Goal: Task Accomplishment & Management: Complete application form

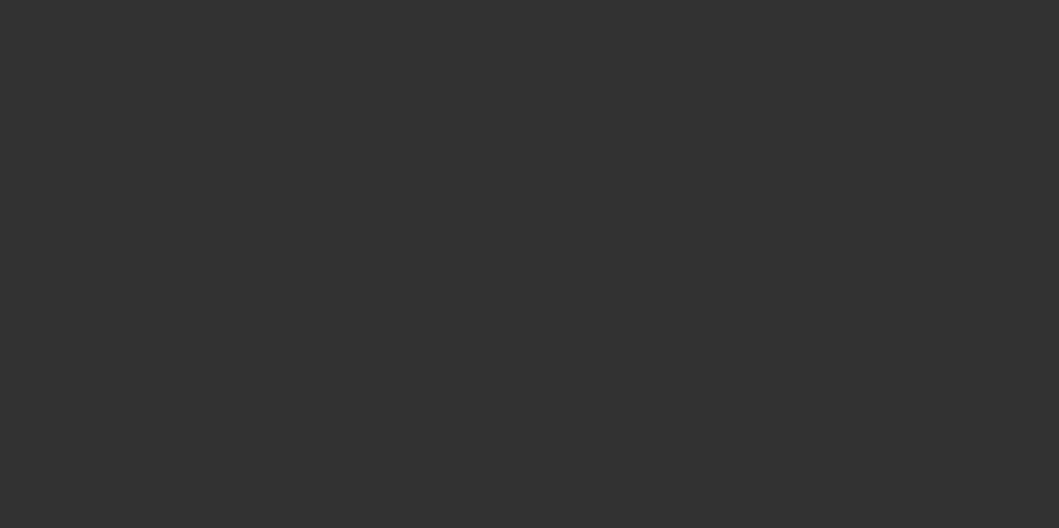
select select "3"
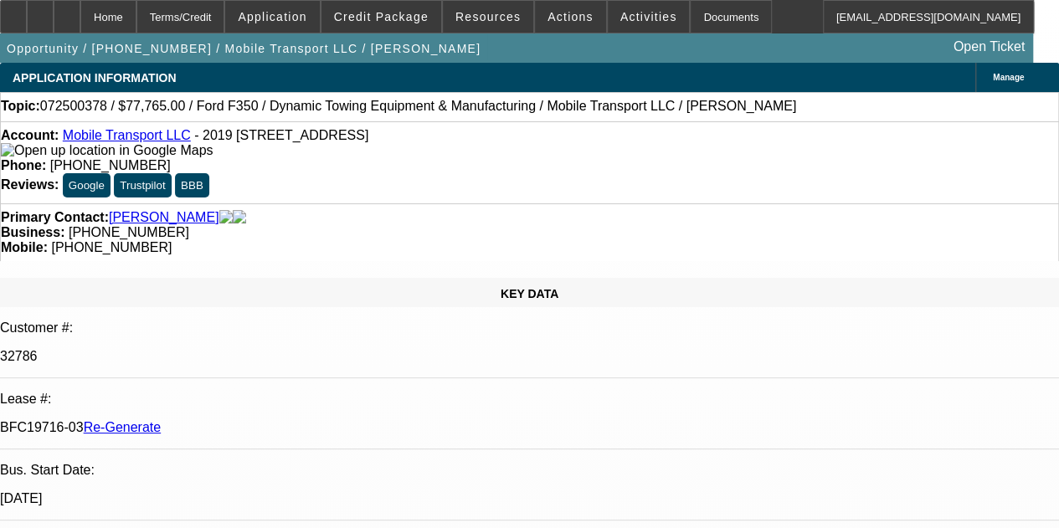
select select "0"
select select "2"
select select "0"
select select "6"
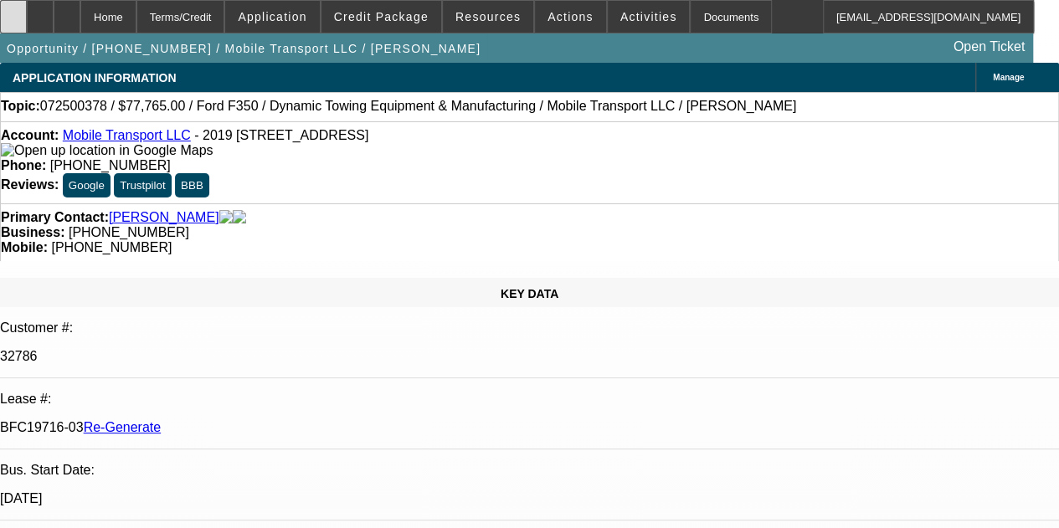
click at [13, 11] on icon at bounding box center [13, 11] width 0 height 0
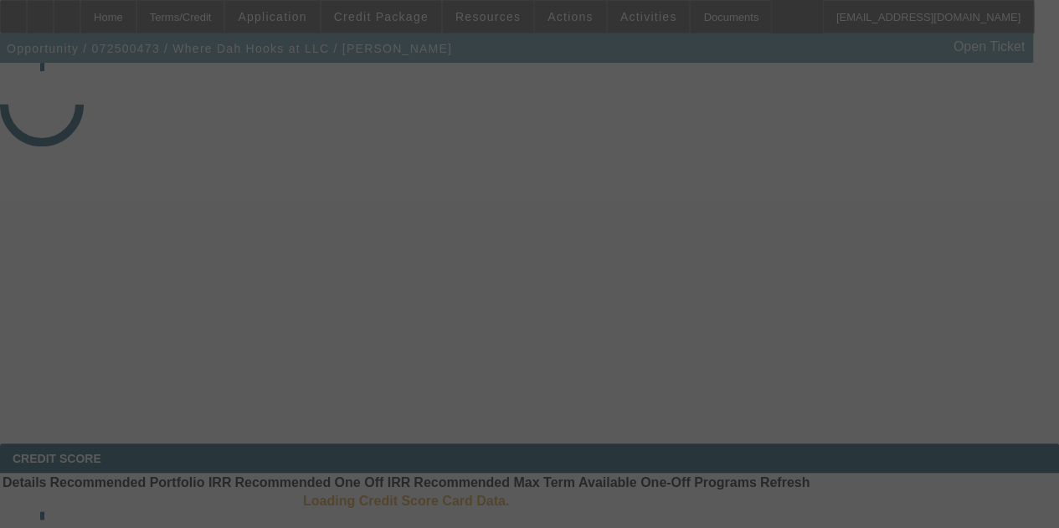
select select "3"
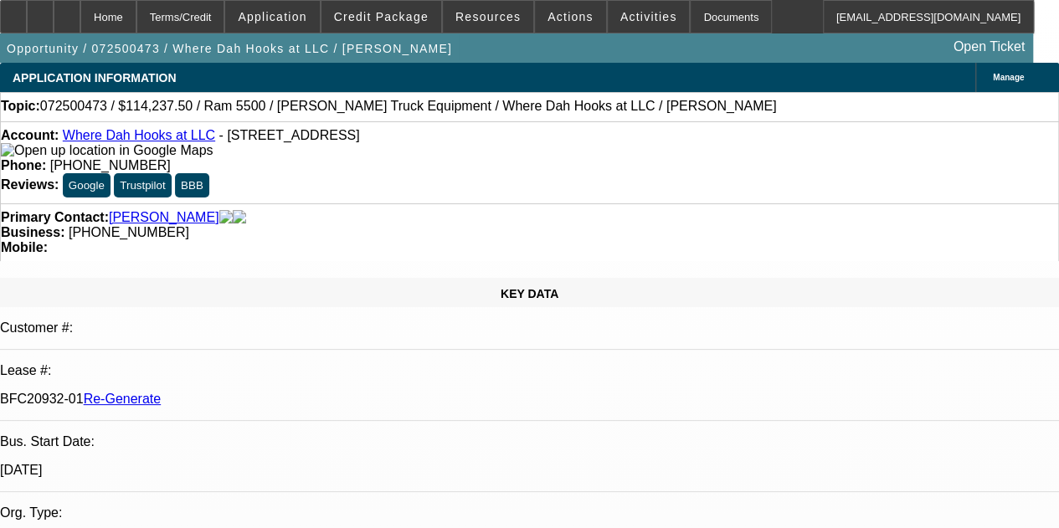
select select "0"
select select "2"
select select "0.1"
select select "4"
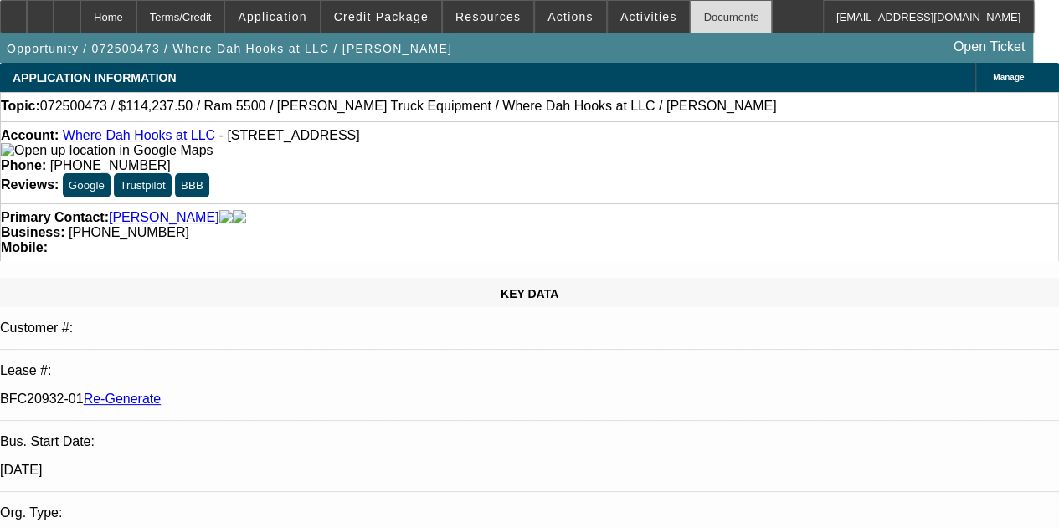
click at [705, 17] on div "Documents" at bounding box center [731, 16] width 82 height 33
click at [620, 13] on span "Activities" at bounding box center [648, 16] width 57 height 13
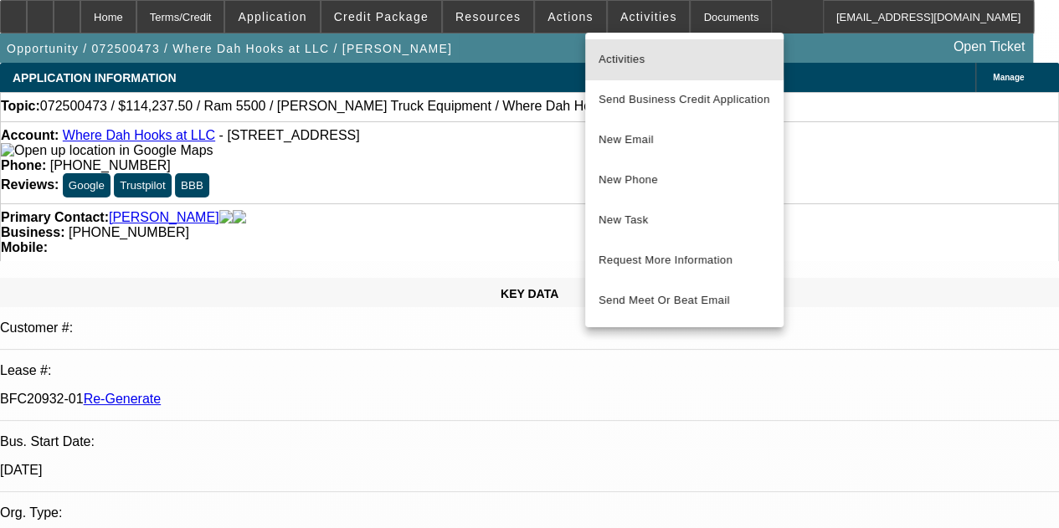
click at [609, 45] on button "Activities" at bounding box center [684, 59] width 198 height 40
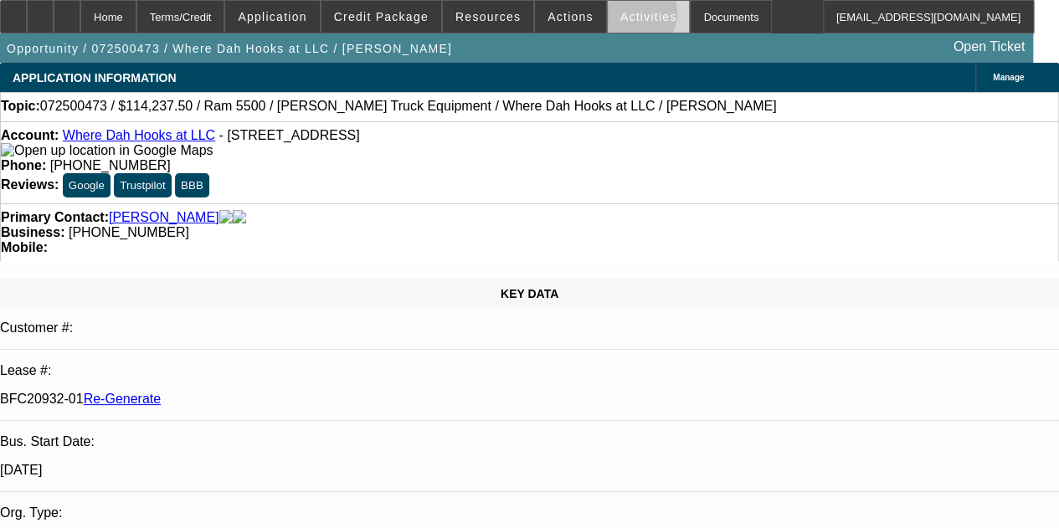
click at [620, 15] on span "Activities" at bounding box center [648, 16] width 57 height 13
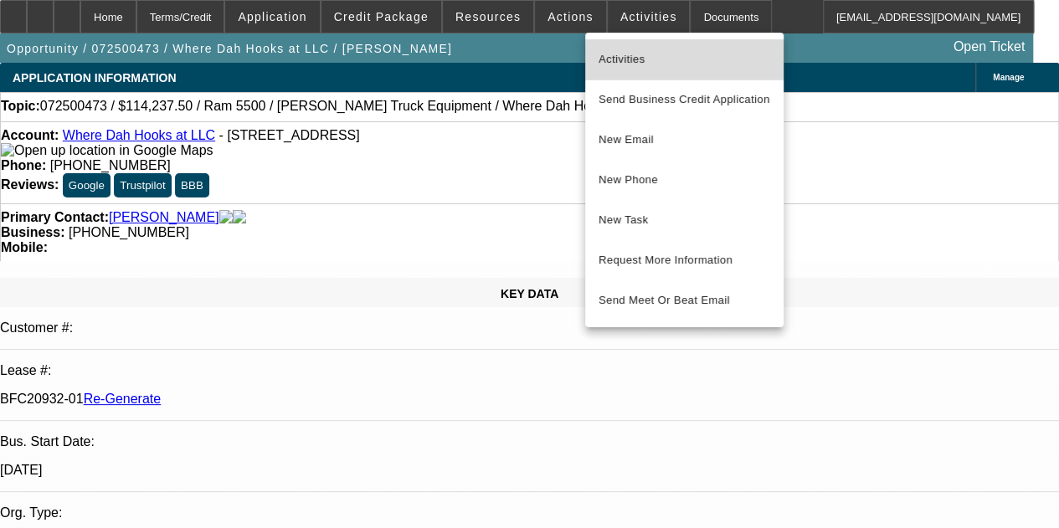
click at [608, 69] on span "Activities" at bounding box center [685, 59] width 172 height 20
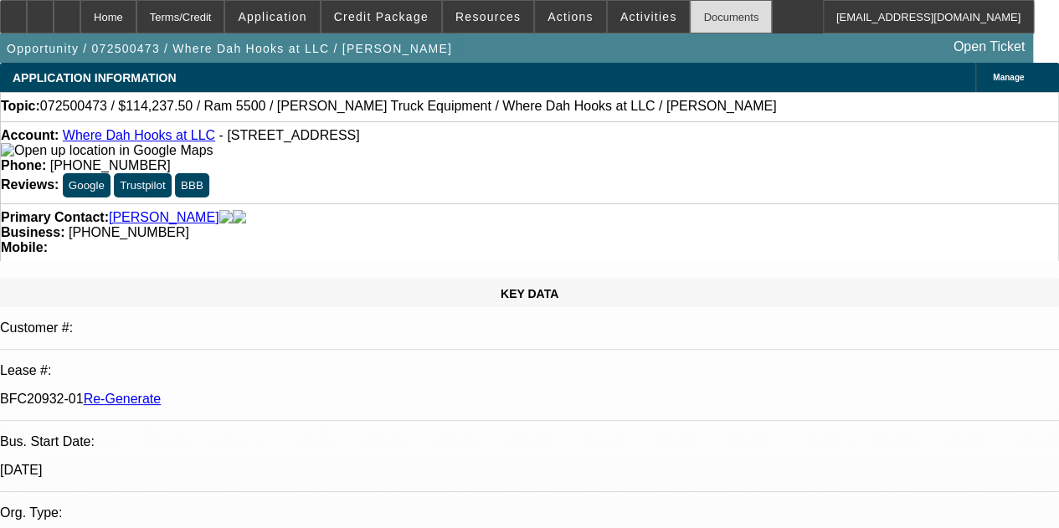
click at [691, 21] on div "Documents" at bounding box center [731, 16] width 82 height 33
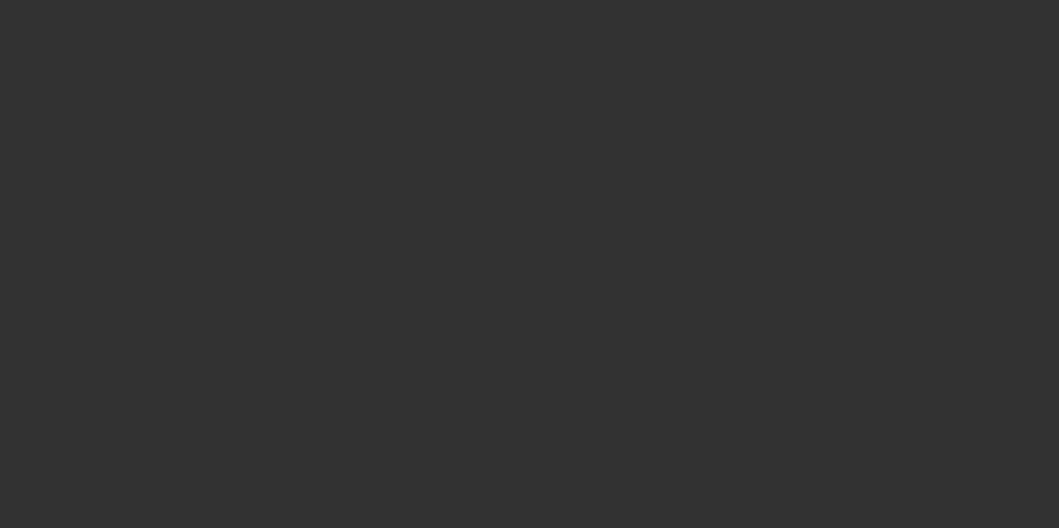
click at [443, 225] on div at bounding box center [529, 264] width 1059 height 528
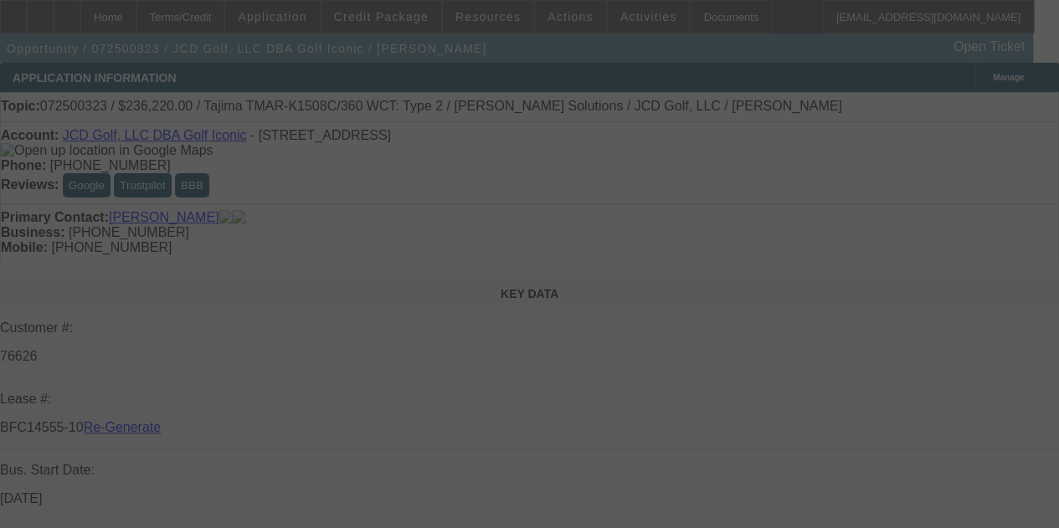
select select "3"
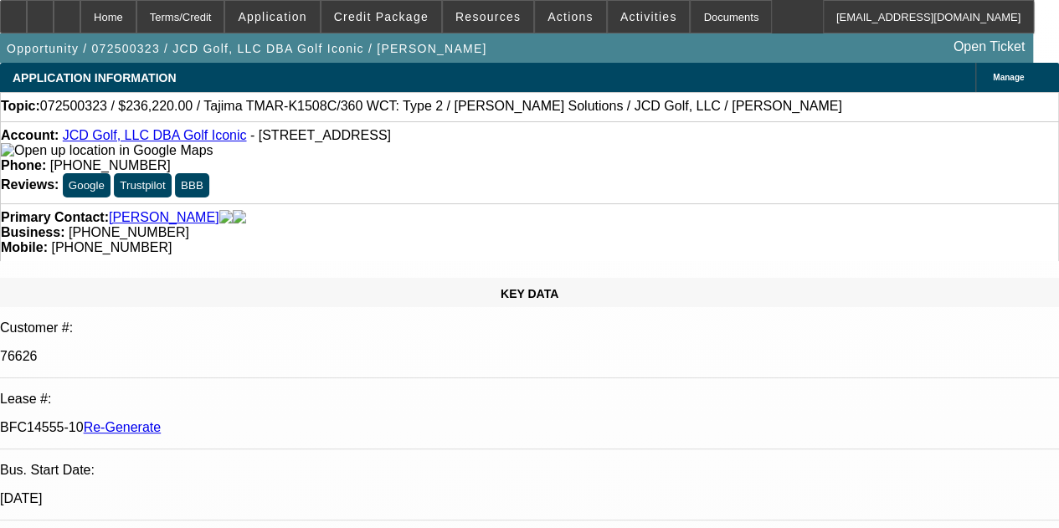
select select "0"
select select "2"
select select "0"
select select "6"
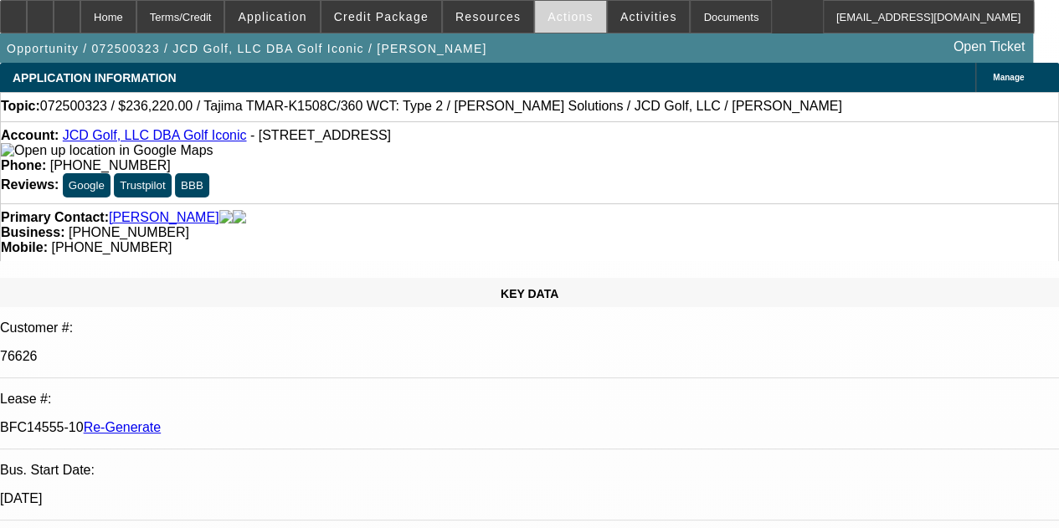
click at [548, 19] on span "Actions" at bounding box center [571, 16] width 46 height 13
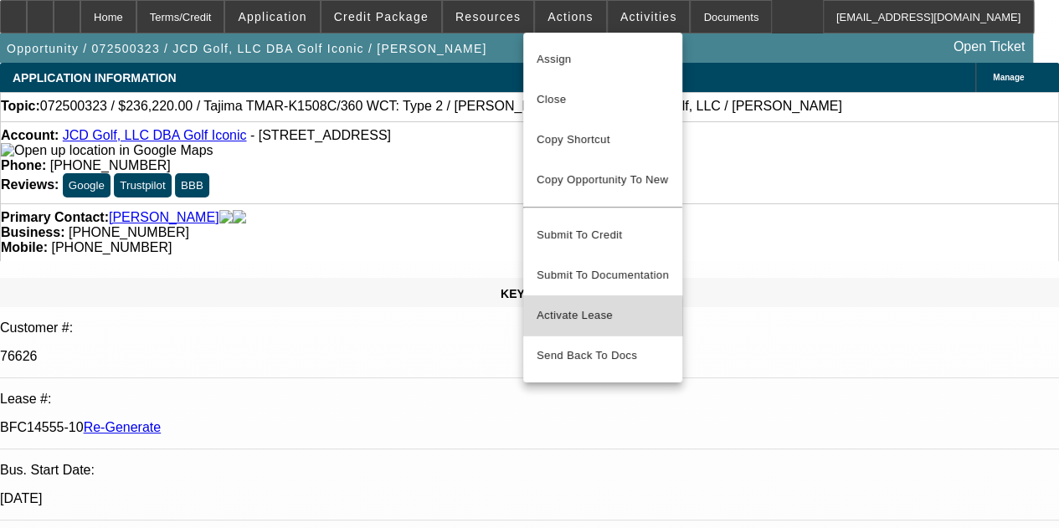
click at [553, 306] on span "Activate Lease" at bounding box center [603, 316] width 132 height 20
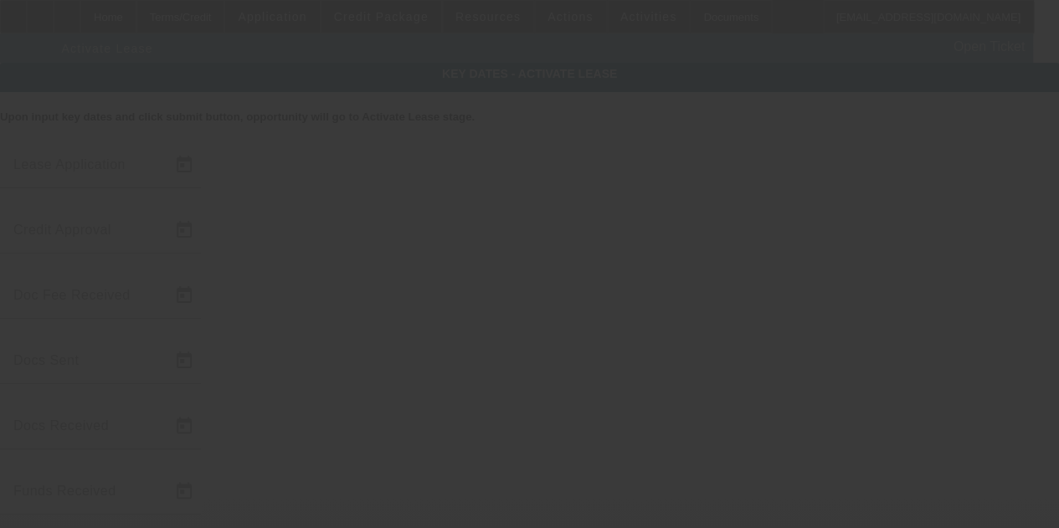
type input "7/15/2025"
type input "7/16/2025"
type input "7/17/2025"
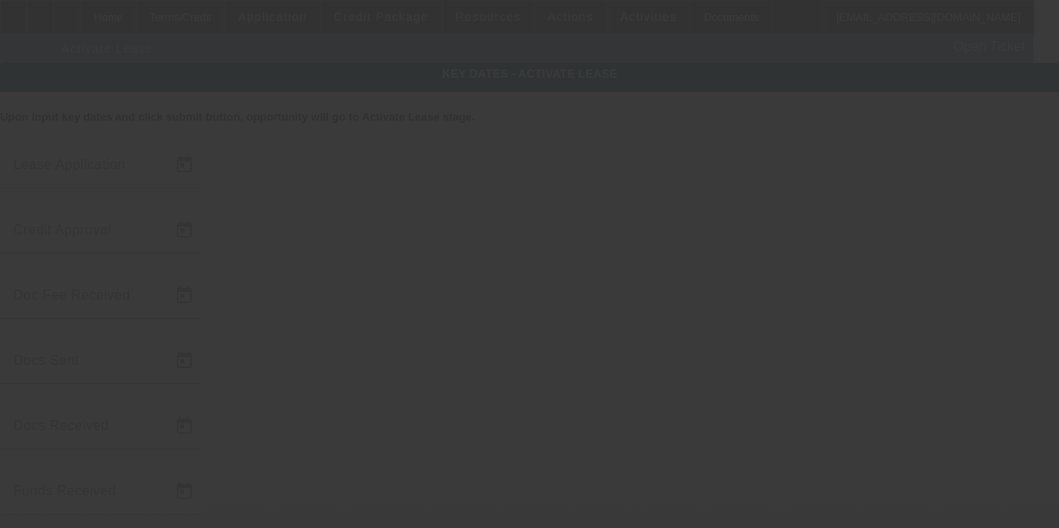
type input "7/17/2025"
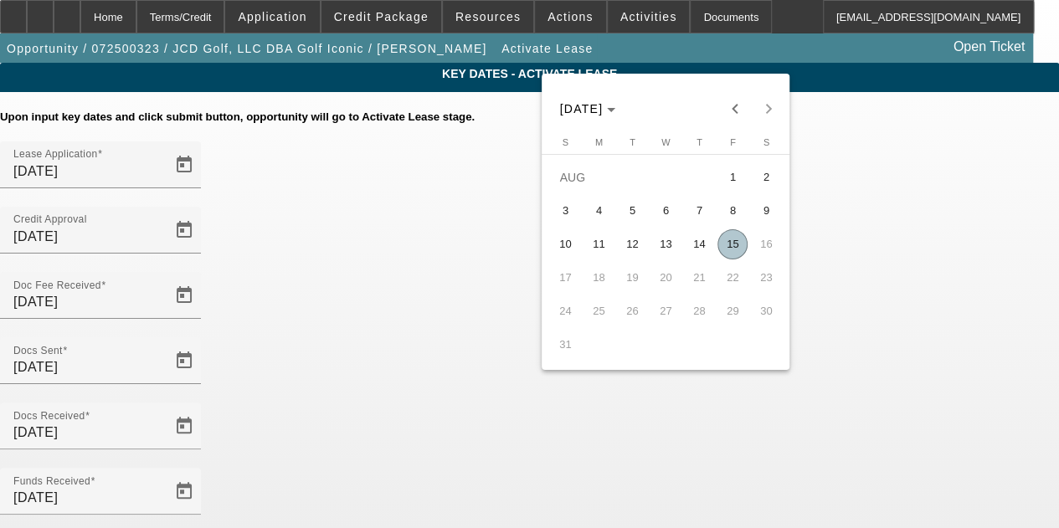
click at [732, 252] on span "15" at bounding box center [732, 244] width 30 height 30
type input "8/15/2025"
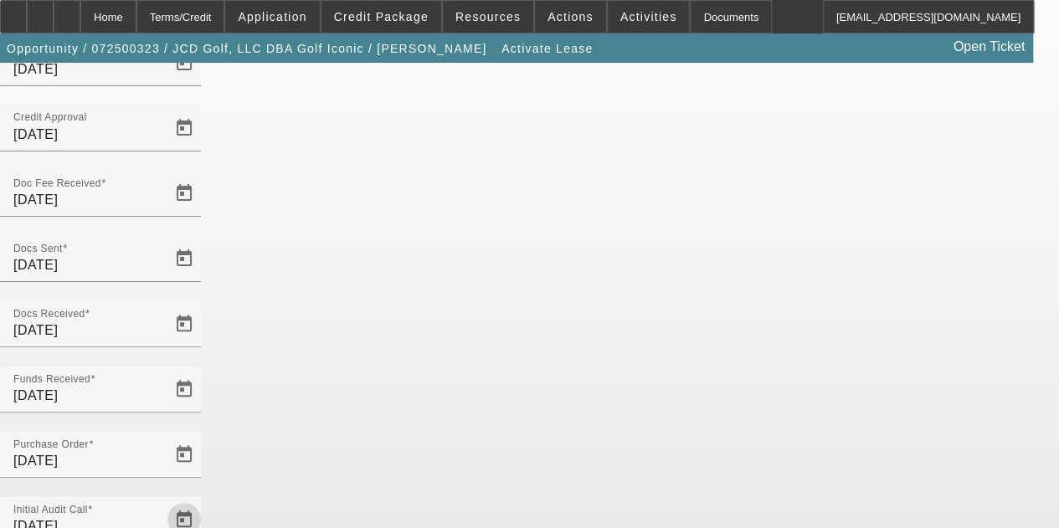
scroll to position [113, 0]
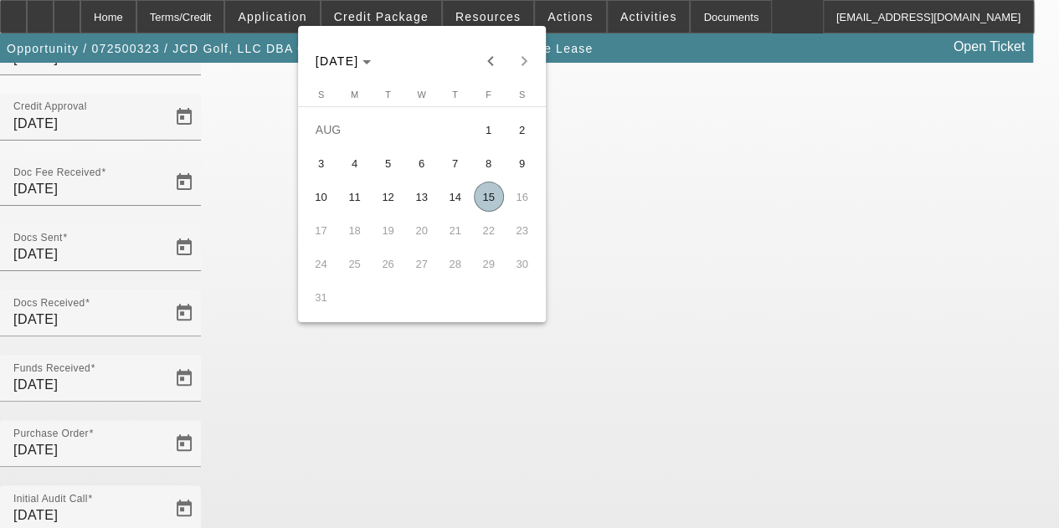
click at [486, 199] on span "15" at bounding box center [489, 197] width 30 height 30
type input "8/15/2025"
type input "9/1/2025"
type input "10/1/2025"
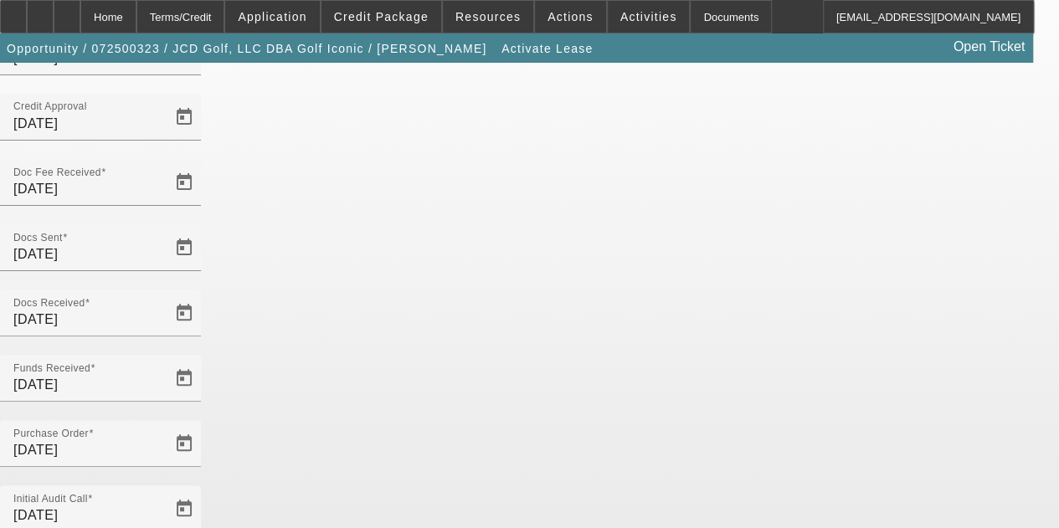
scroll to position [172, 0]
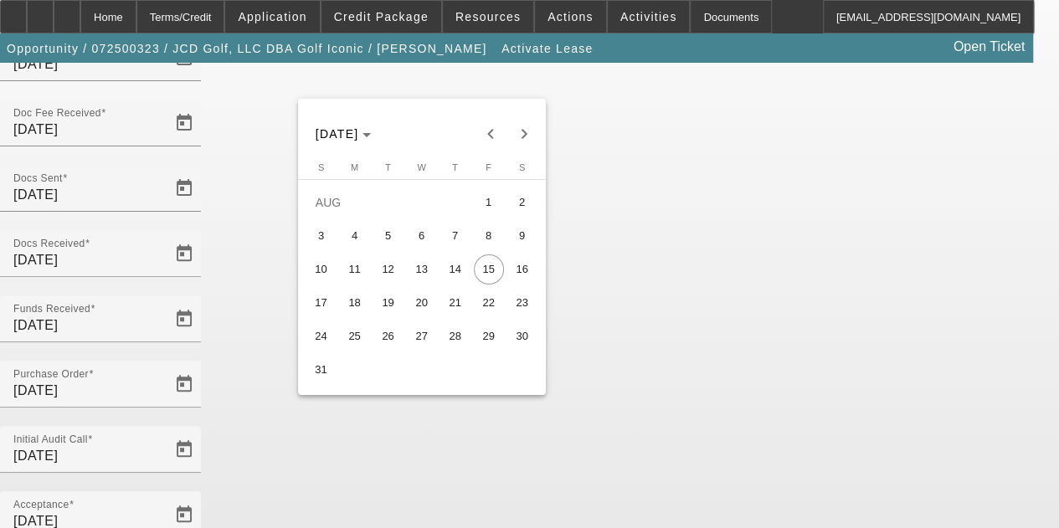
click at [425, 336] on span "27" at bounding box center [422, 336] width 30 height 30
type input "8/27/2025"
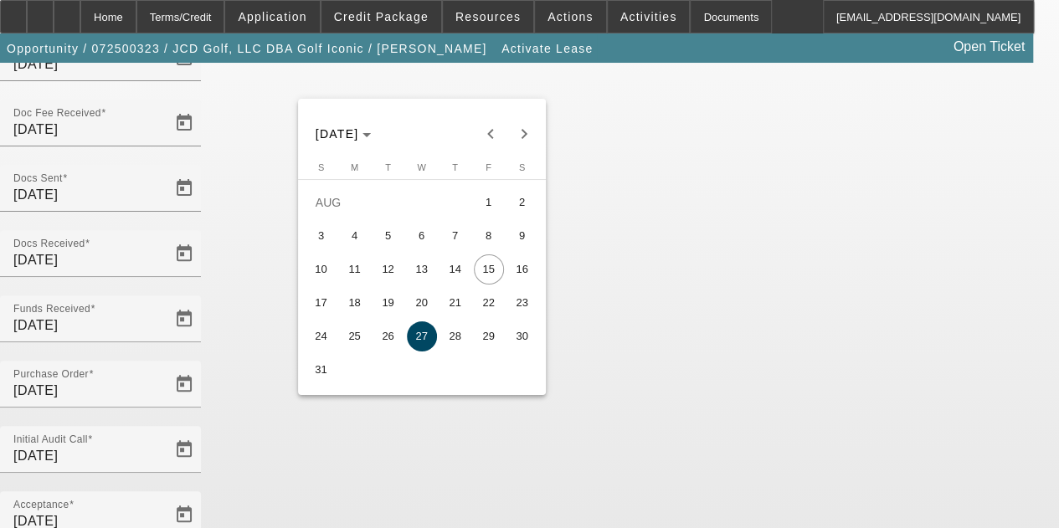
click at [500, 411] on div at bounding box center [529, 264] width 1059 height 528
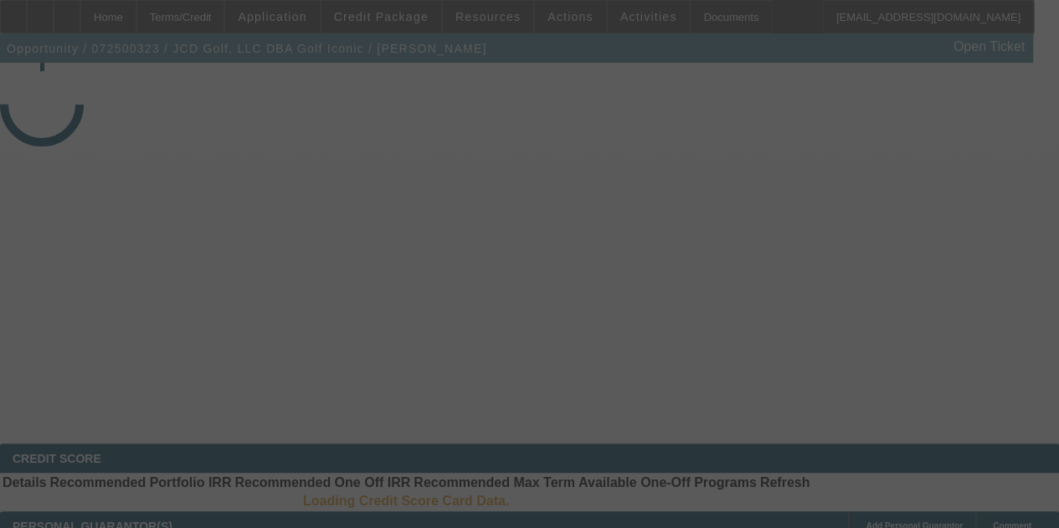
select select "4"
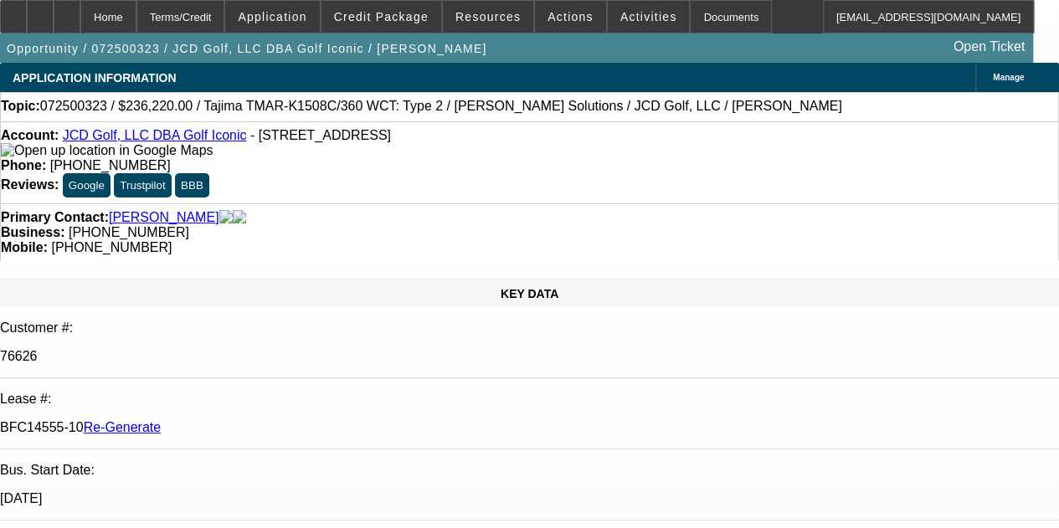
select select "0"
select select "2"
select select "0"
select select "6"
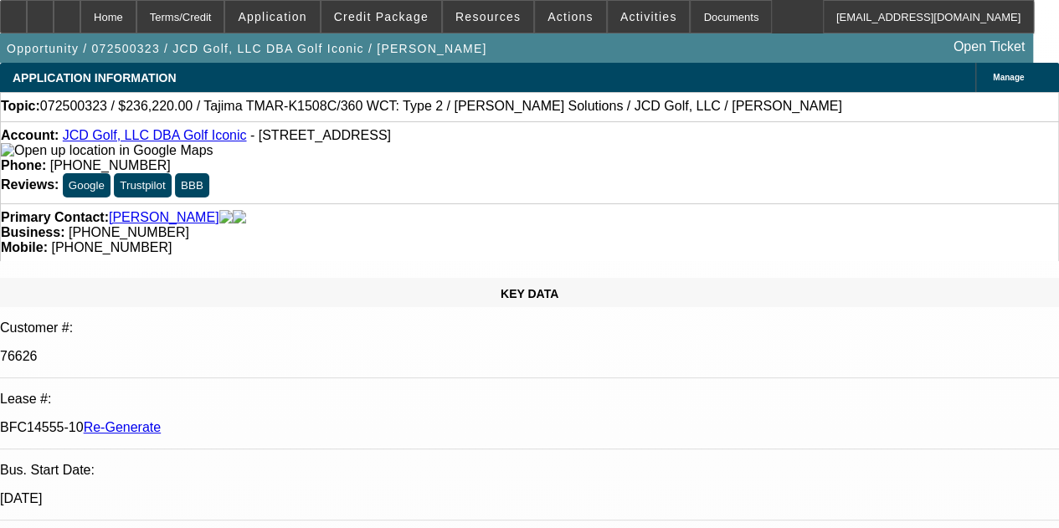
click at [67, 11] on icon at bounding box center [67, 11] width 0 height 0
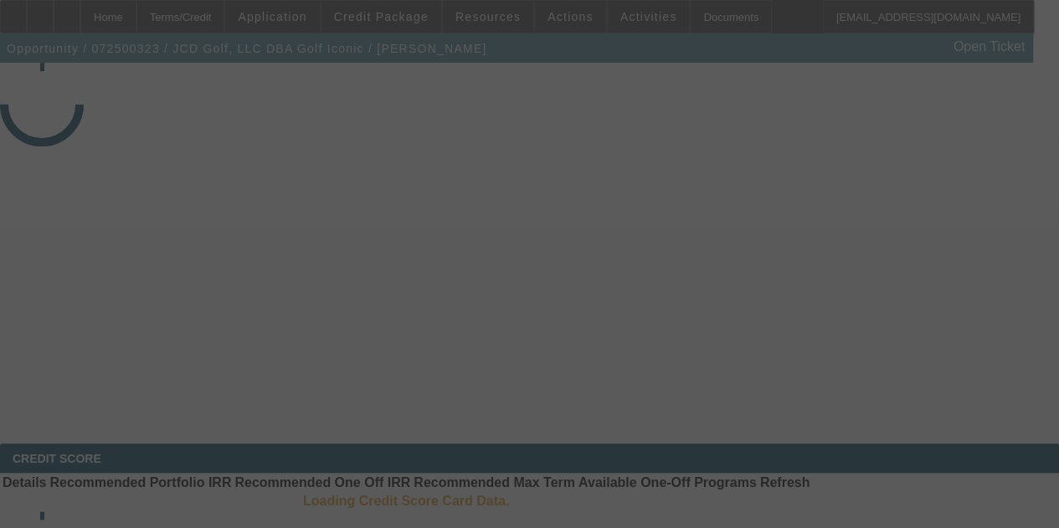
select select "4"
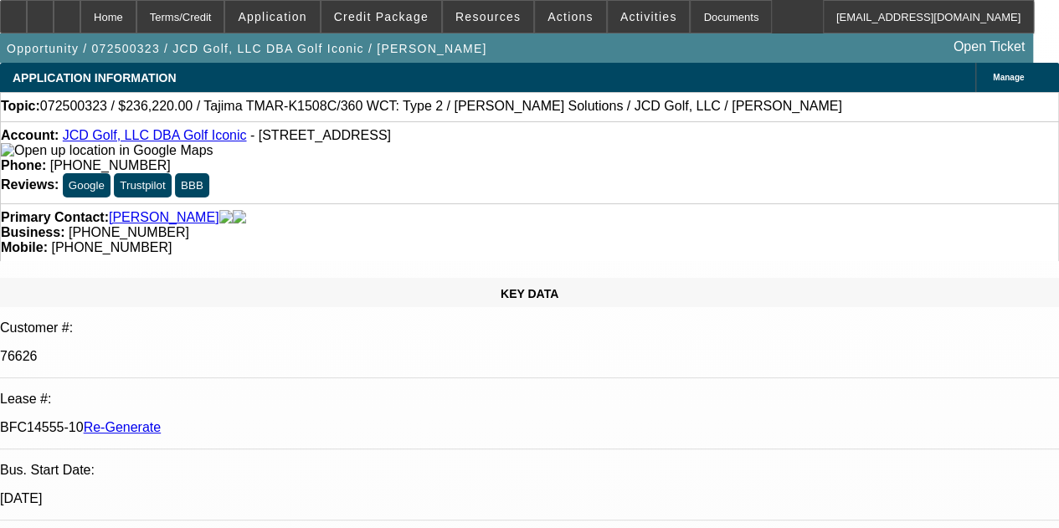
select select "0"
select select "2"
select select "0"
select select "6"
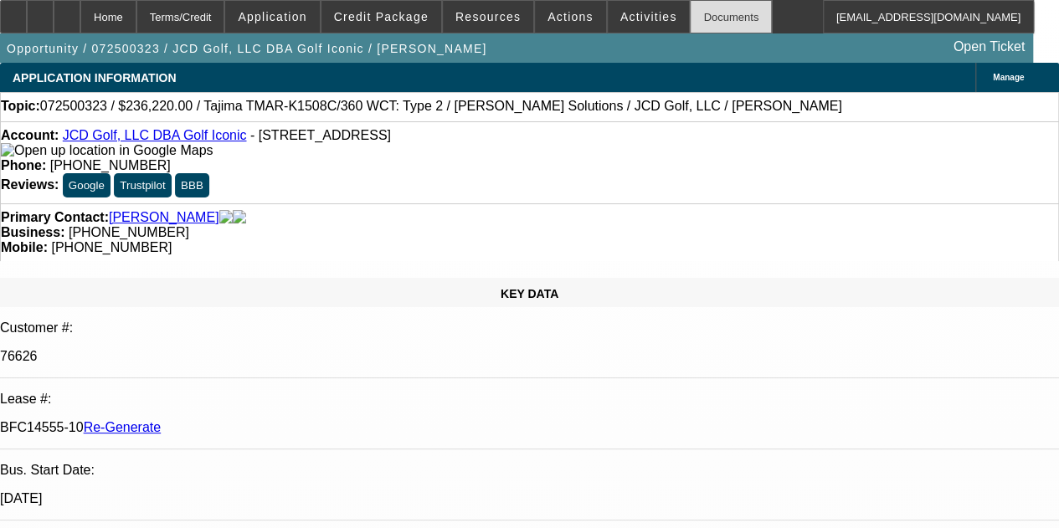
click at [690, 18] on div "Documents" at bounding box center [731, 16] width 82 height 33
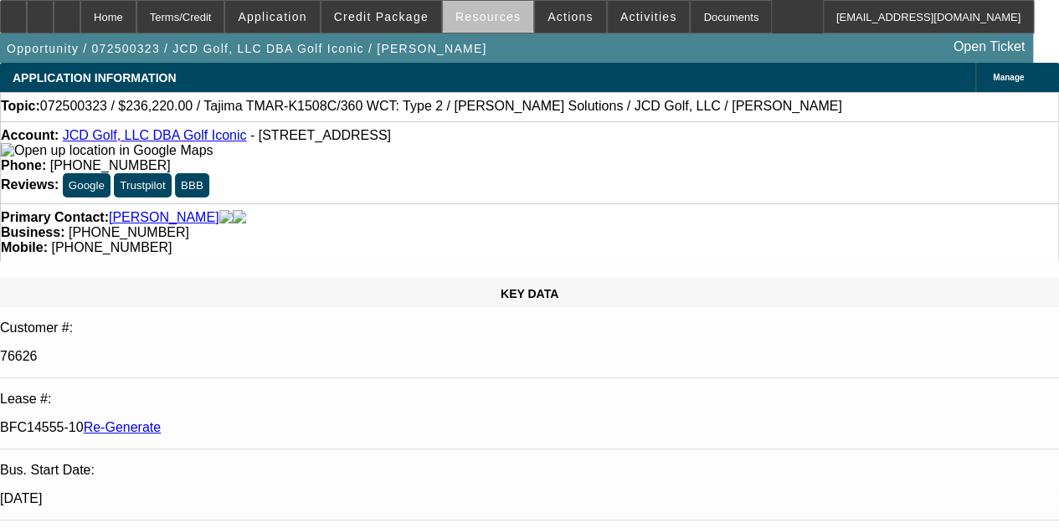
click at [492, 23] on span "Resources" at bounding box center [487, 16] width 65 height 13
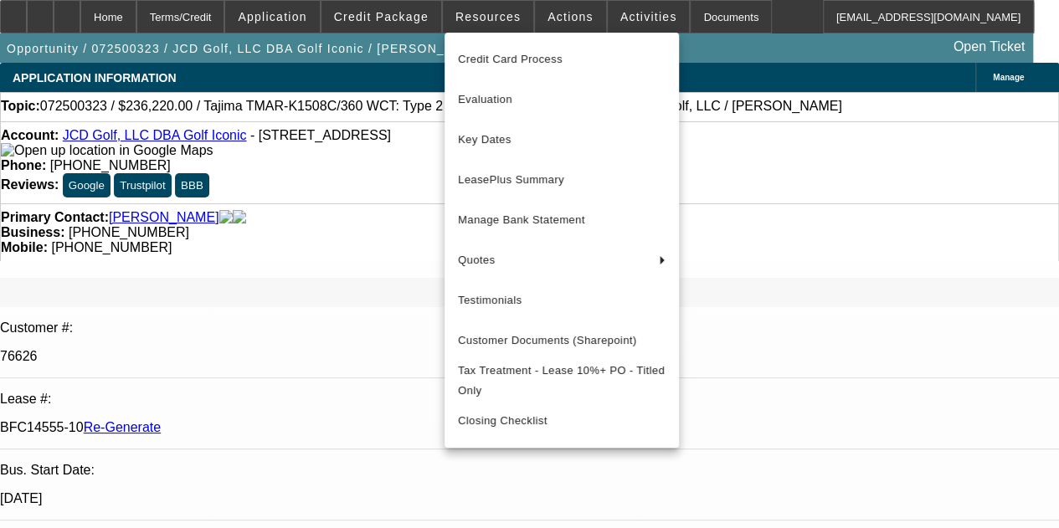
click at [543, 18] on div at bounding box center [529, 264] width 1059 height 528
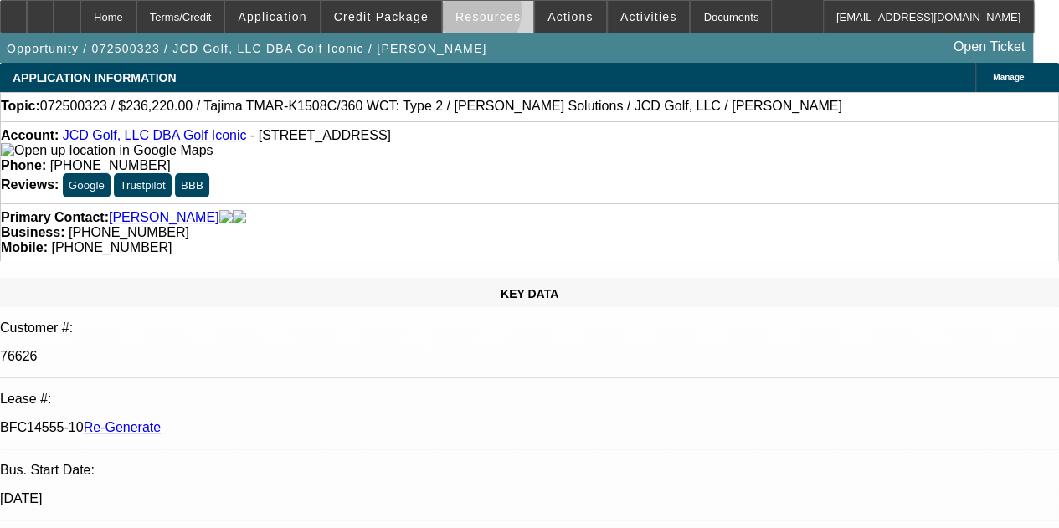
click at [467, 14] on span "Resources" at bounding box center [487, 16] width 65 height 13
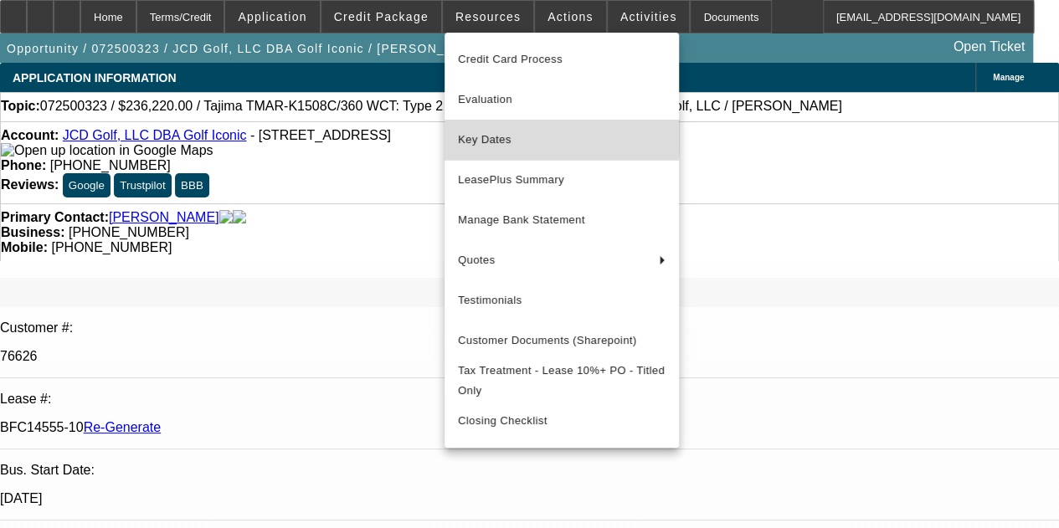
click at [466, 133] on span "Key Dates" at bounding box center [562, 140] width 208 height 20
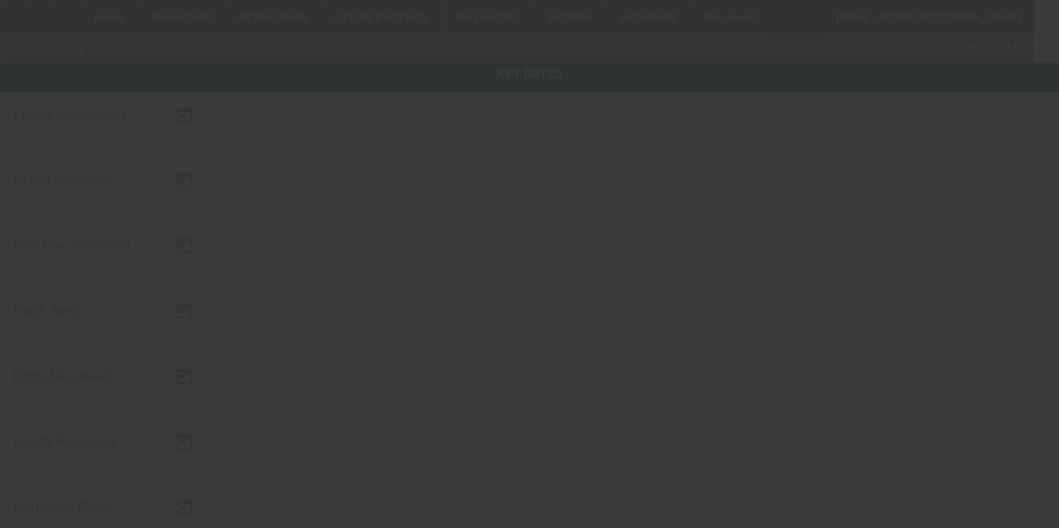
type input "7/15/2025"
type input "7/16/2025"
type input "7/17/2025"
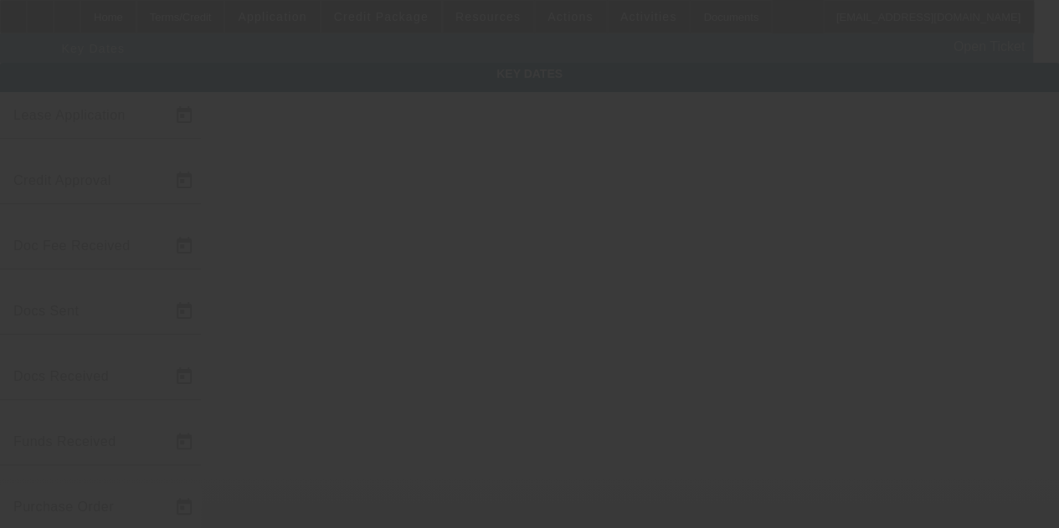
type input "7/17/2025"
type input "[DATE]"
type input "9/1/2025"
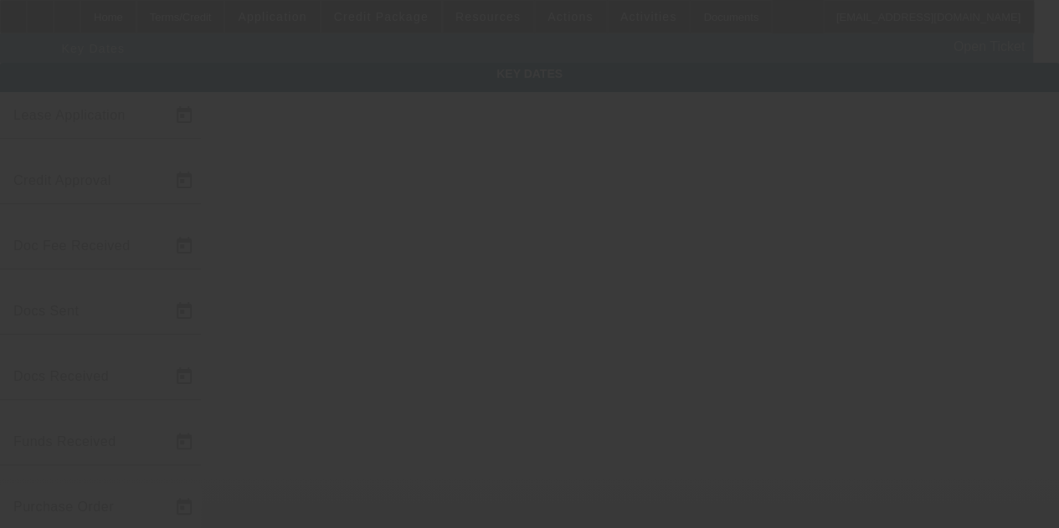
type input "10/1/2025"
type input "8/27/2025"
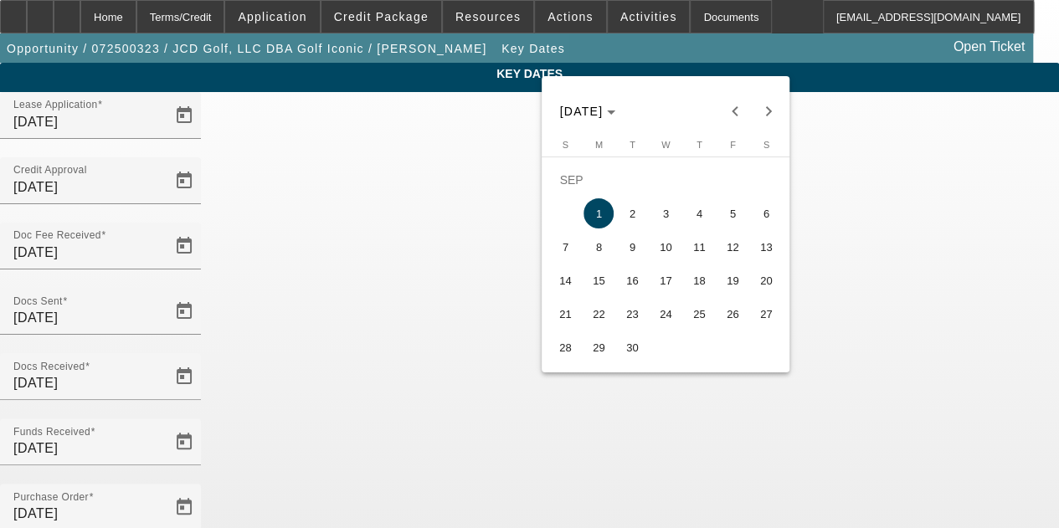
click at [597, 280] on span "15" at bounding box center [599, 280] width 30 height 30
type input "9/15/2025"
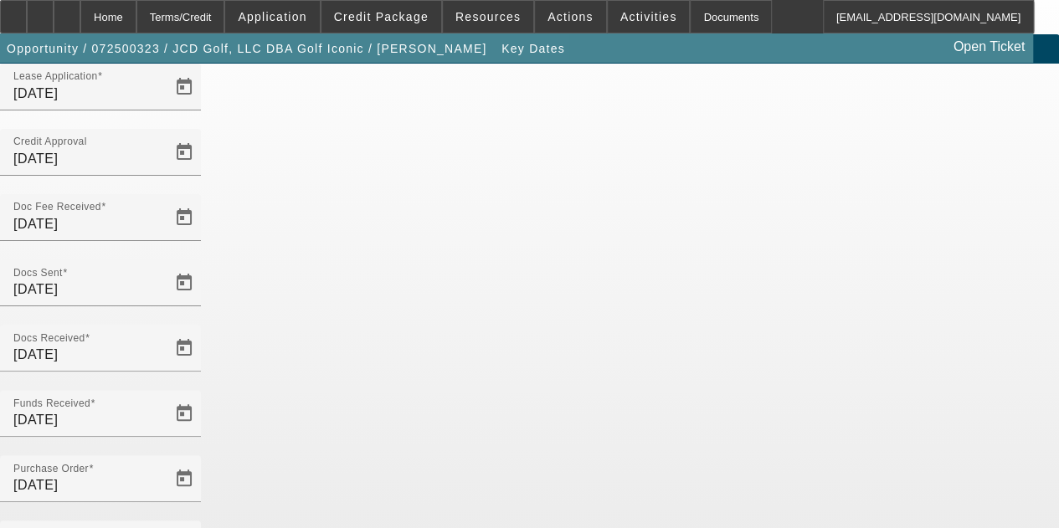
scroll to position [98, 0]
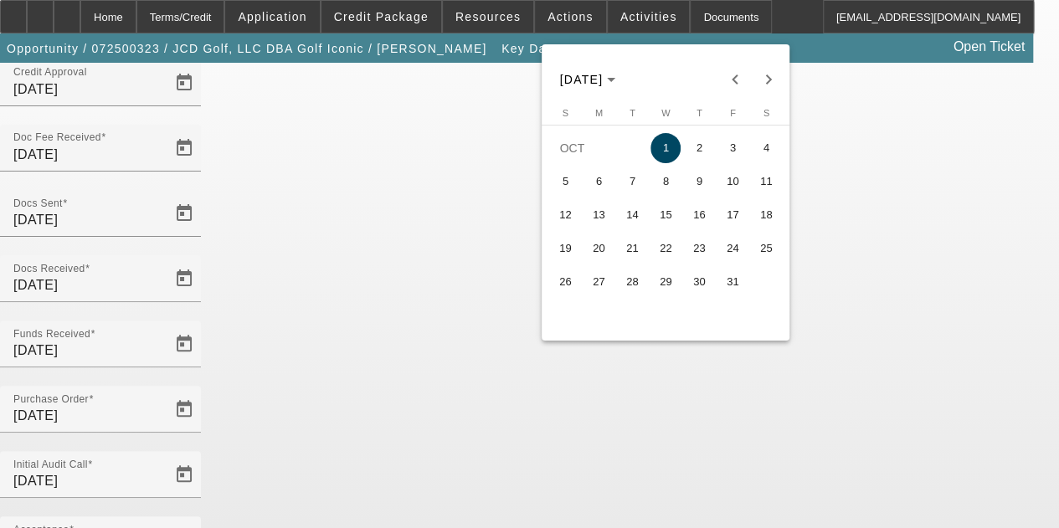
click at [660, 213] on span "15" at bounding box center [666, 215] width 30 height 30
type input "10/15/2025"
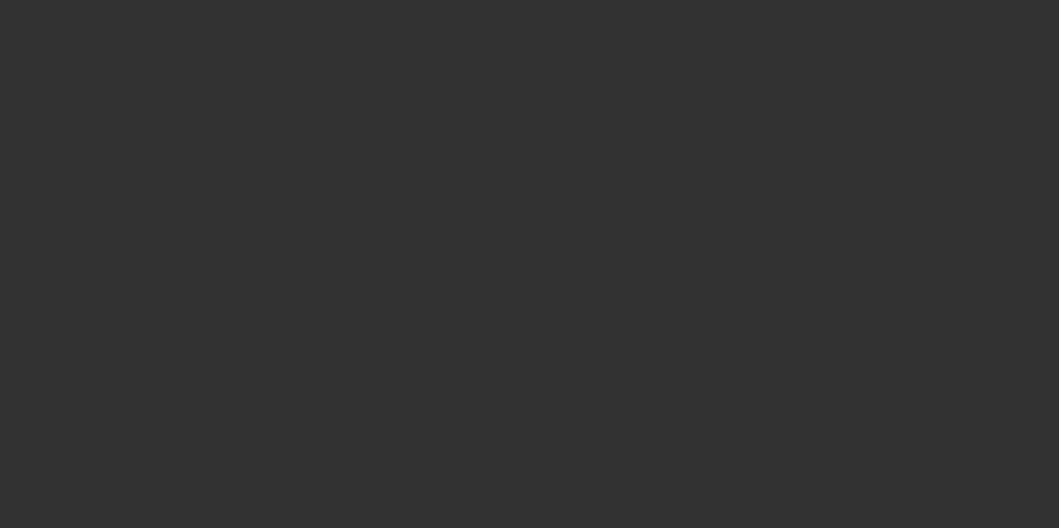
select select "4"
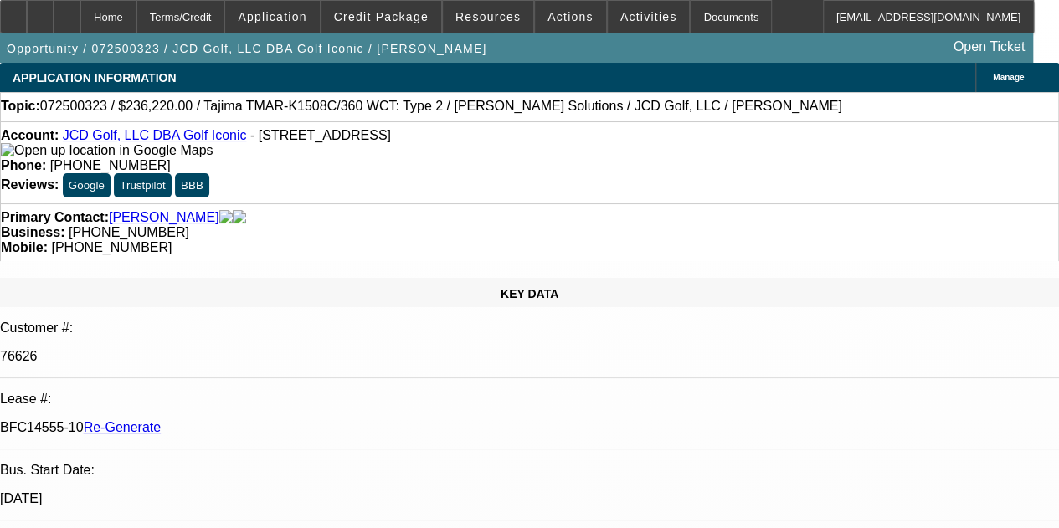
select select "0"
select select "2"
select select "0"
select select "6"
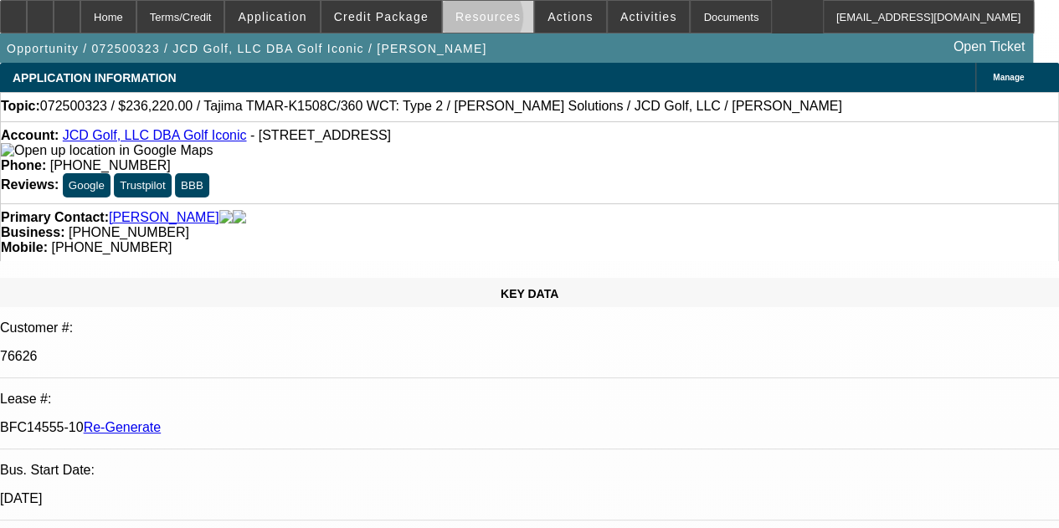
click at [484, 23] on button "Resources" at bounding box center [488, 17] width 90 height 32
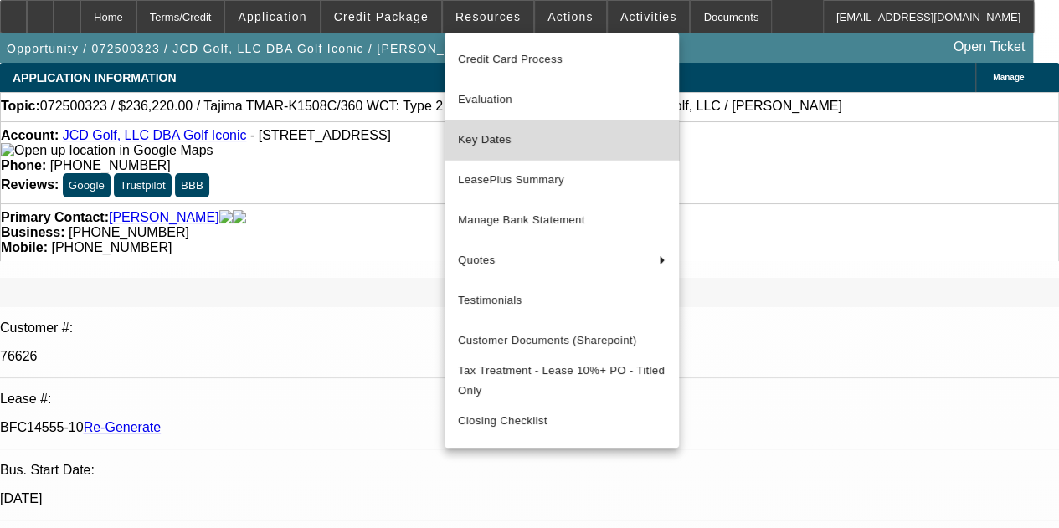
click at [484, 142] on span "Key Dates" at bounding box center [562, 140] width 208 height 20
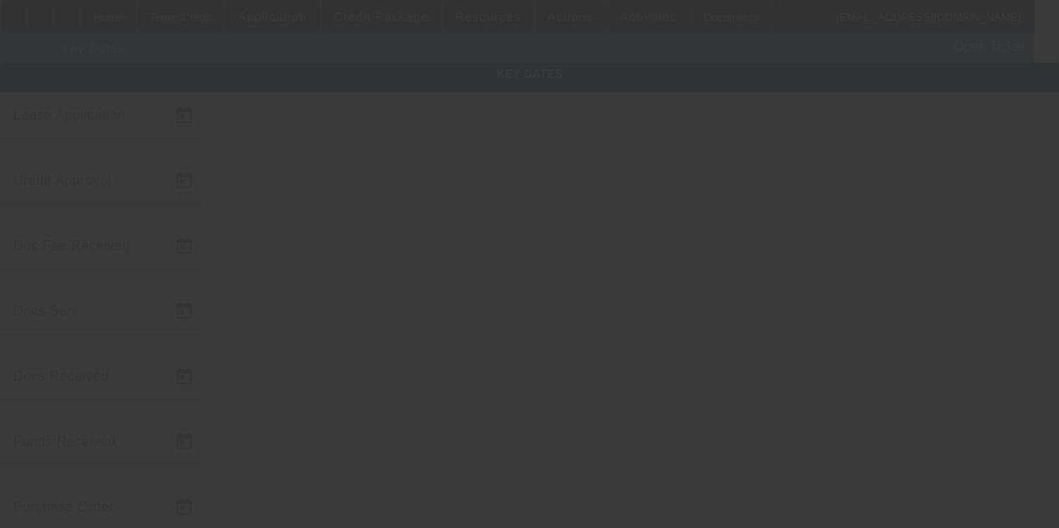
type input "7/15/2025"
type input "7/16/2025"
type input "7/17/2025"
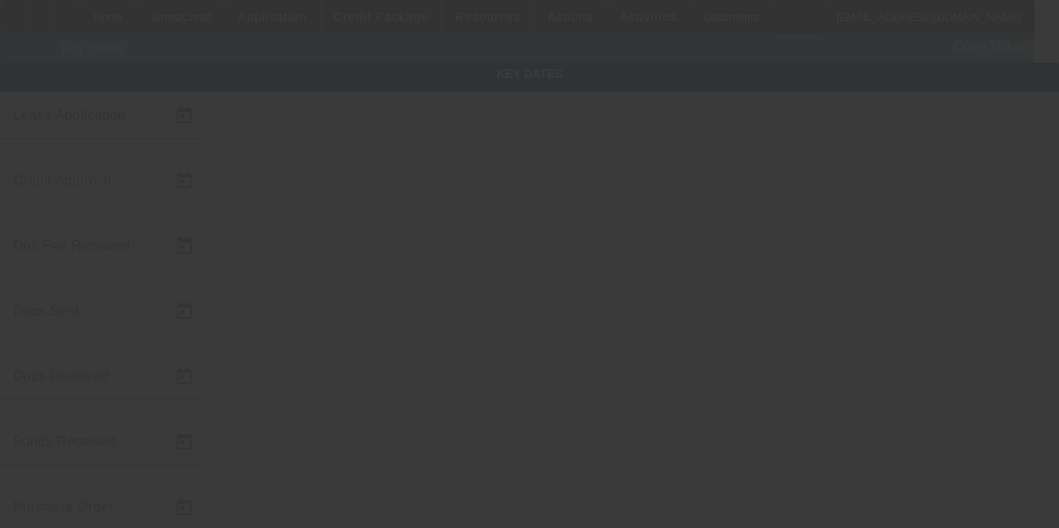
type input "7/17/2025"
type input "8/15/2025"
type input "9/15/2025"
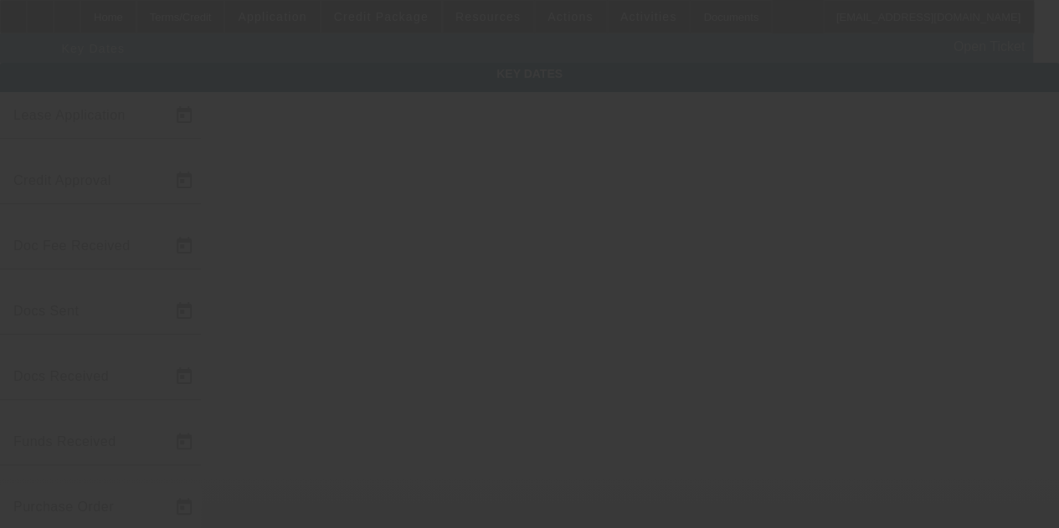
type input "10/15/2025"
type input "8/27/2025"
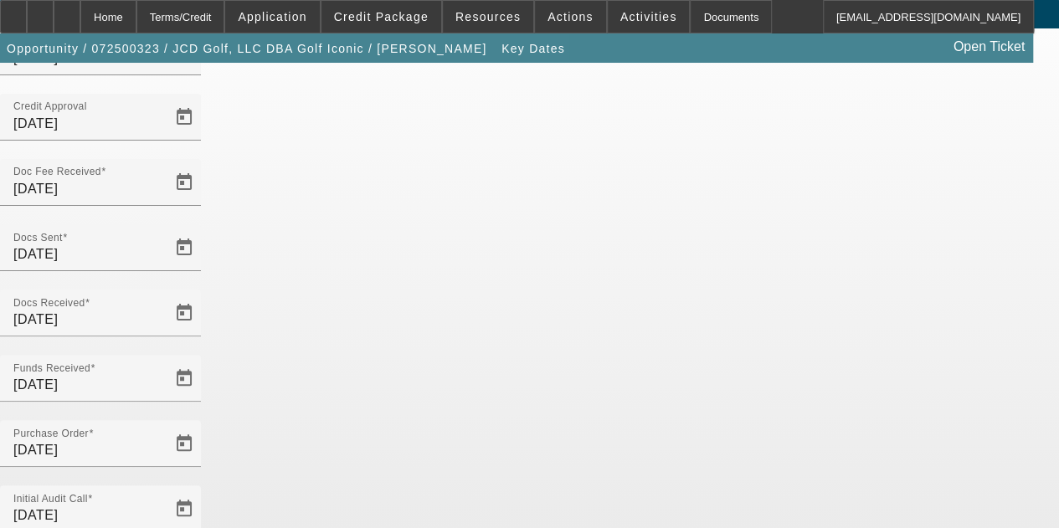
scroll to position [109, 0]
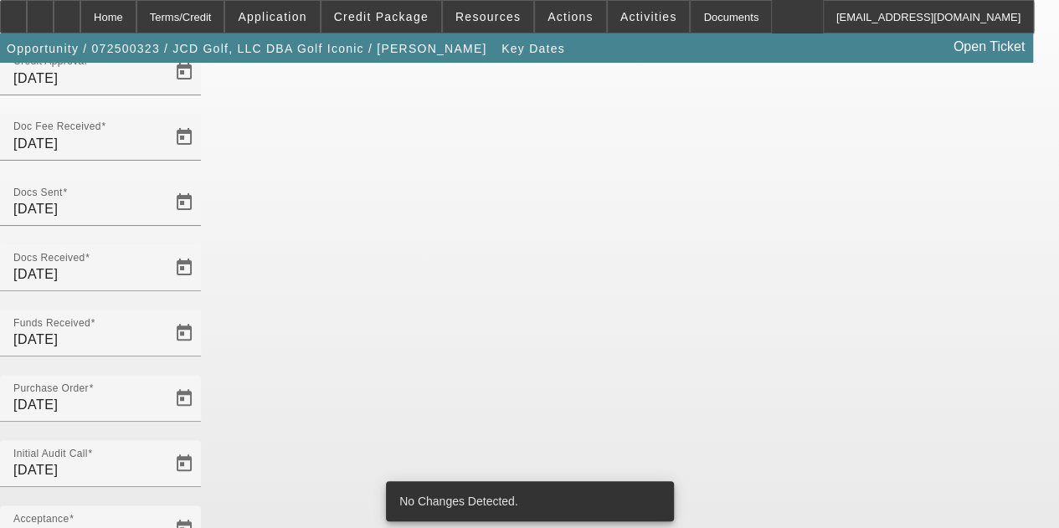
click at [922, 365] on div "Key Dates Lease Application 7/15/2025 Credit Approval 7/16/2025 Doc Fee Receive…" at bounding box center [529, 443] width 1059 height 979
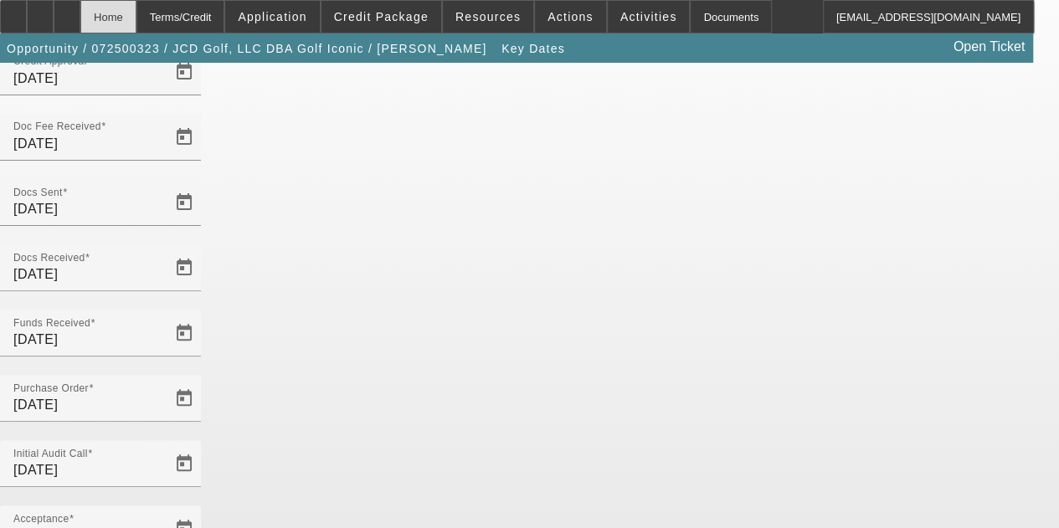
click at [136, 17] on div "Home" at bounding box center [108, 16] width 56 height 33
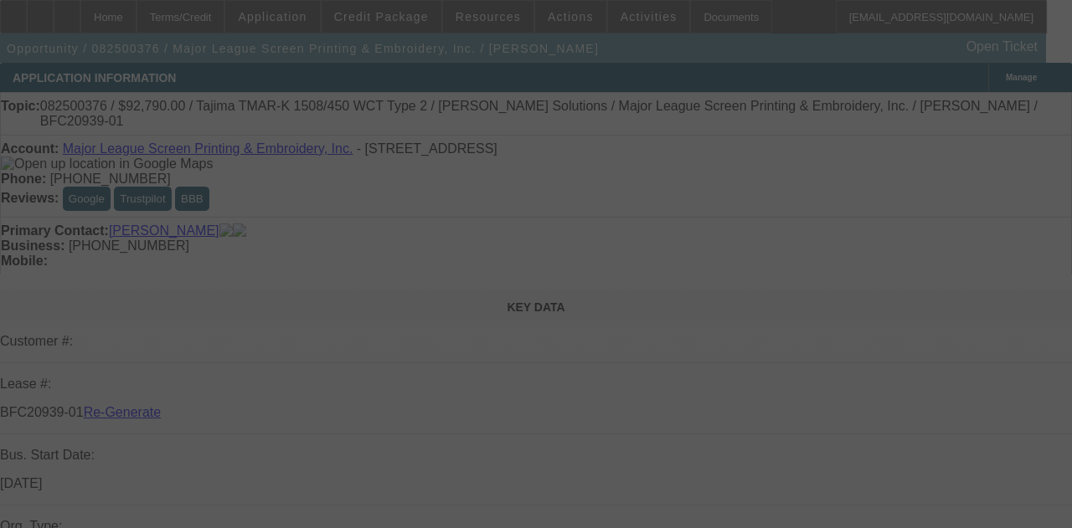
select select "3"
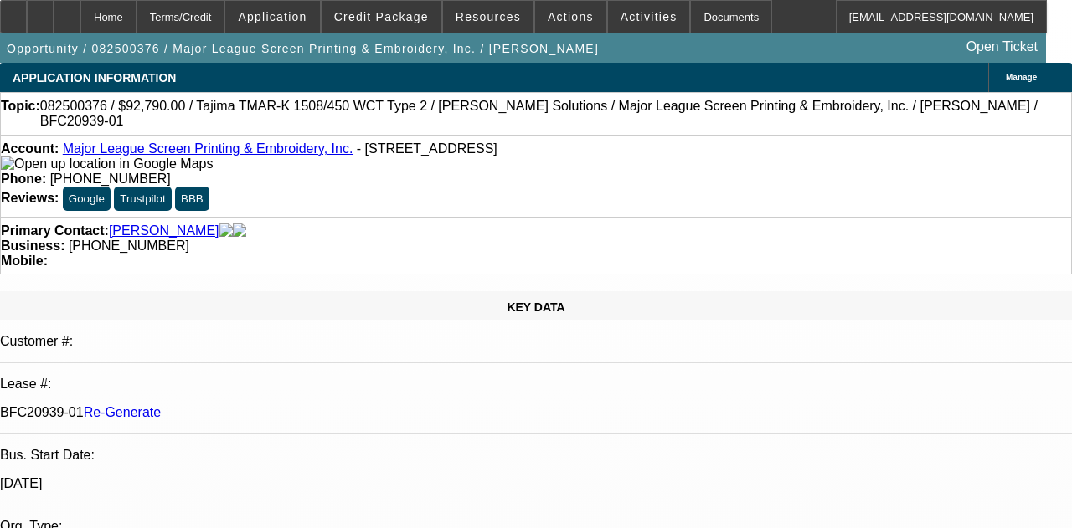
select select "0"
select select "2"
select select "0.1"
select select "4"
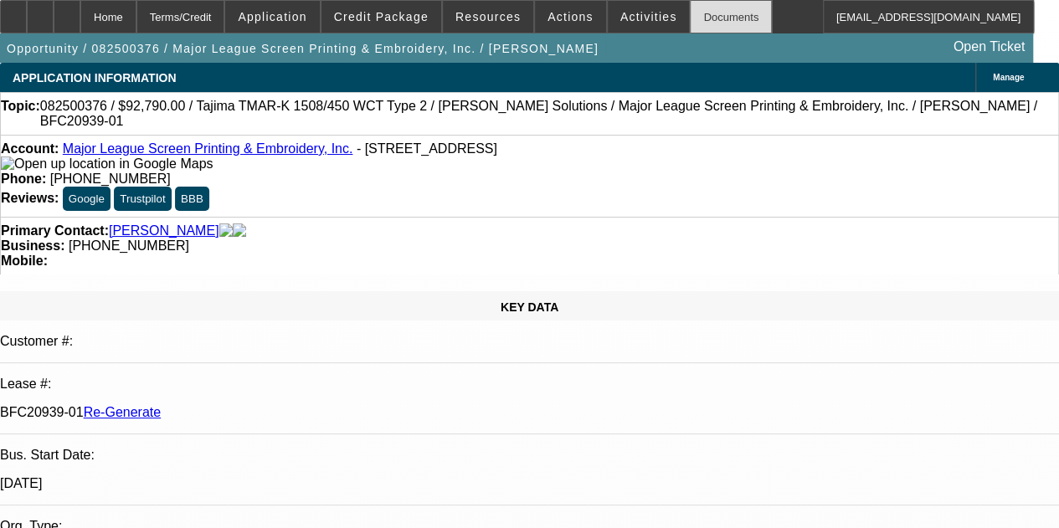
click at [690, 13] on div "Documents" at bounding box center [731, 16] width 82 height 33
click at [431, 129] on div "Topic: 082500376 / $92,790.00 / Tajima TMAR-K 1508/450 WCT Type 2 / Hirsch Solu…" at bounding box center [529, 114] width 1057 height 30
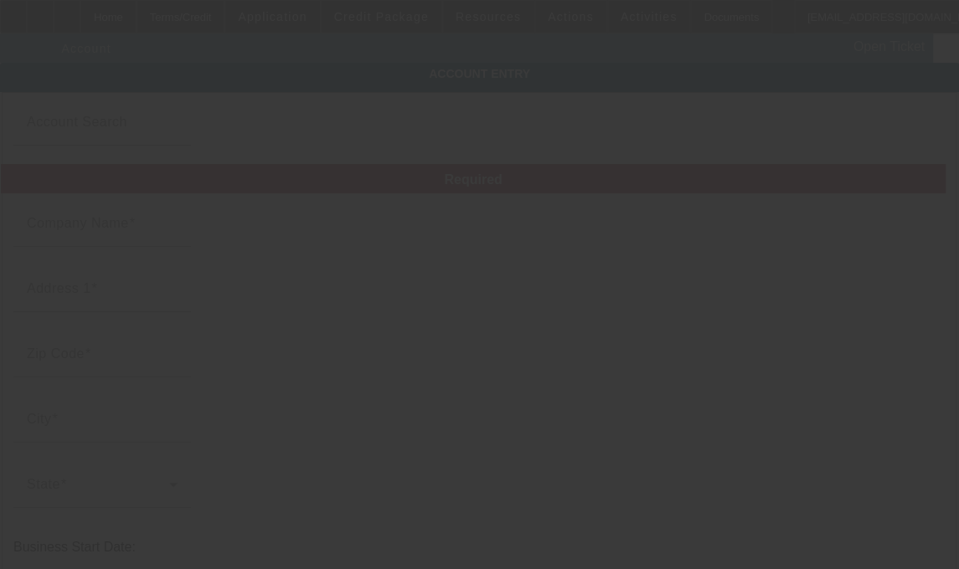
type input "Major League Screen Printing & Embroidery, Inc."
type input "[STREET_ADDRESS]"
type input "17046"
type input "[GEOGRAPHIC_DATA]"
type input "[PHONE_NUMBER]"
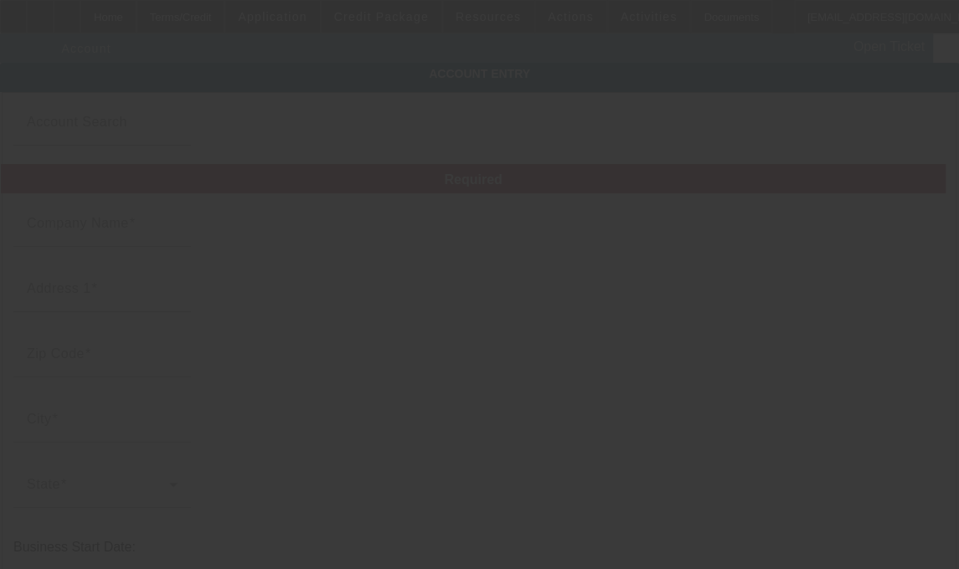
type input "[EMAIL_ADDRESS][DOMAIN_NAME]"
type input "[US_EMPLOYER_IDENTIFICATION_NUMBER]"
type input "[URL][DOMAIN_NAME]"
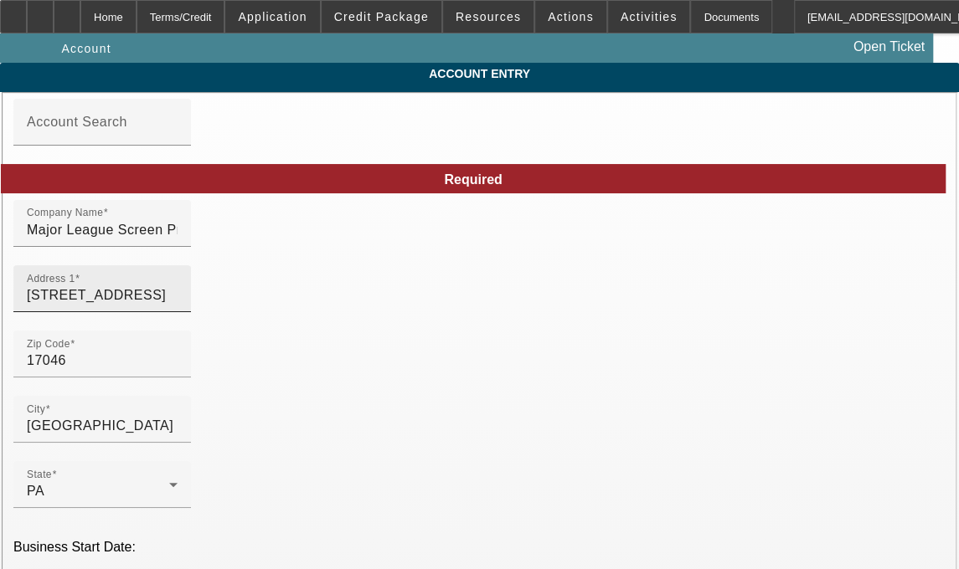
type input "[DATE]"
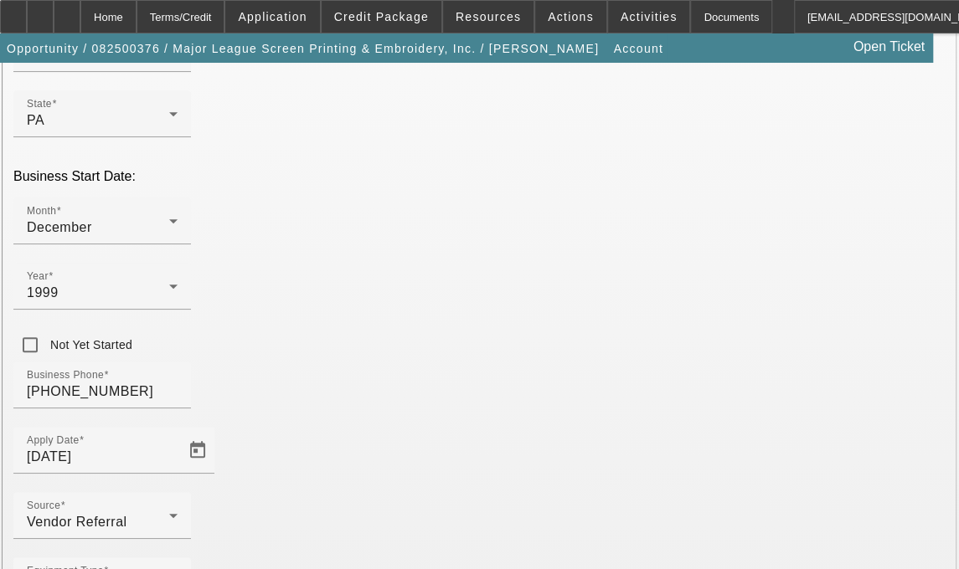
scroll to position [414, 0]
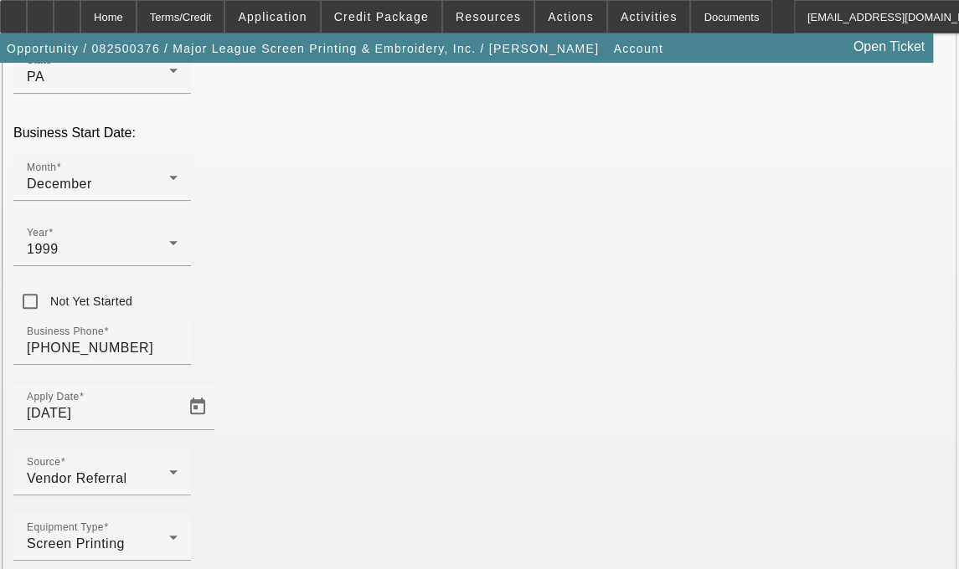
type input "[GEOGRAPHIC_DATA]"
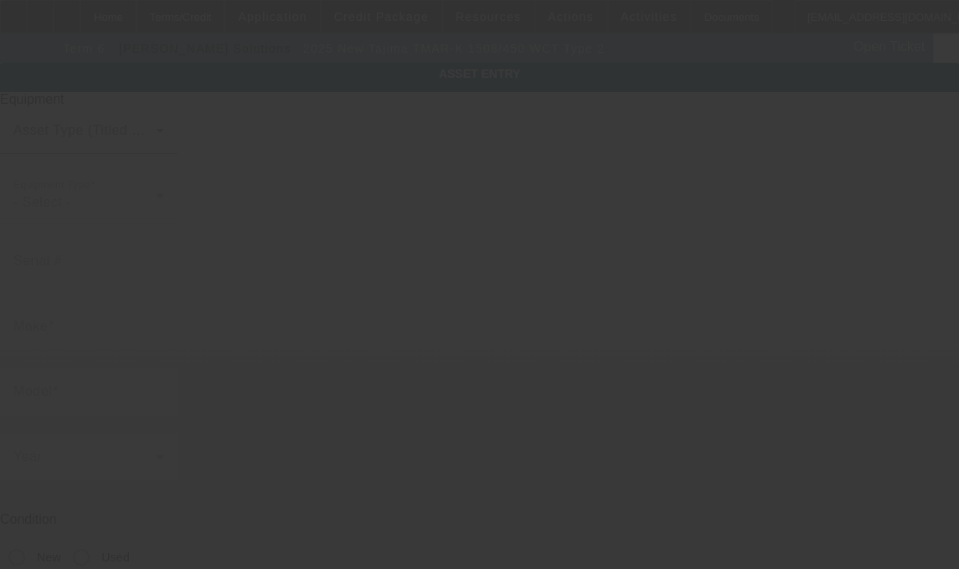
type input "Tajima"
type input "TMAR-K 1508/450 WCT Type 2"
radio input "true"
type textarea "8 head machine"
type input "[STREET_ADDRESS]"
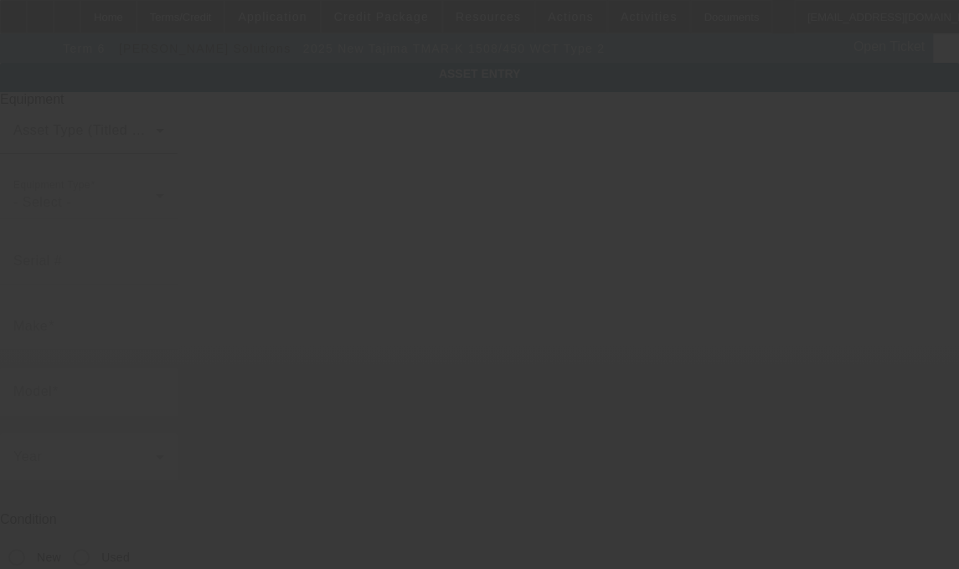
type input "[GEOGRAPHIC_DATA]"
type input "17046"
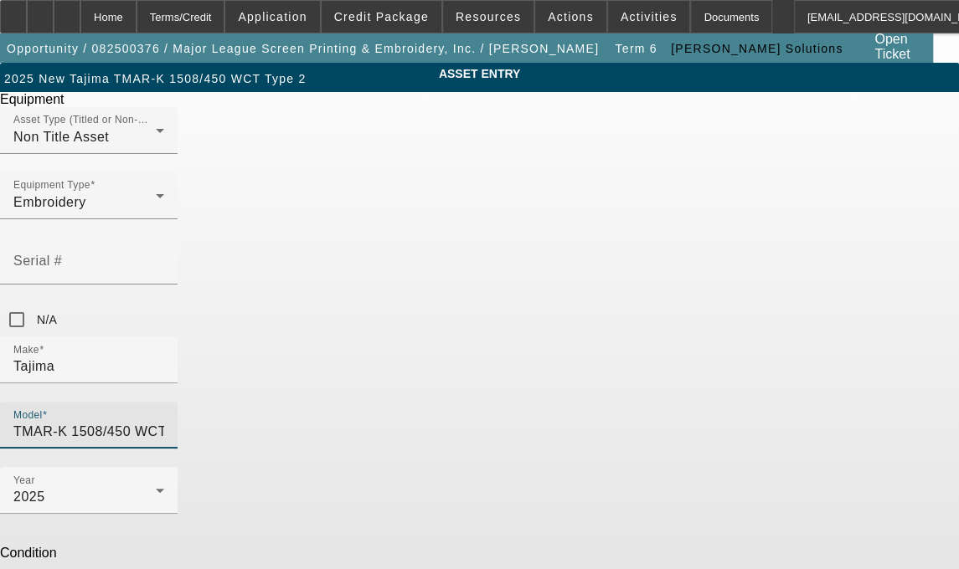
click at [164, 422] on input "TMAR-K 1508/450 WCT Type 2" at bounding box center [88, 432] width 151 height 20
type input "TMAR-K 1508/450 WCT:Type 2"
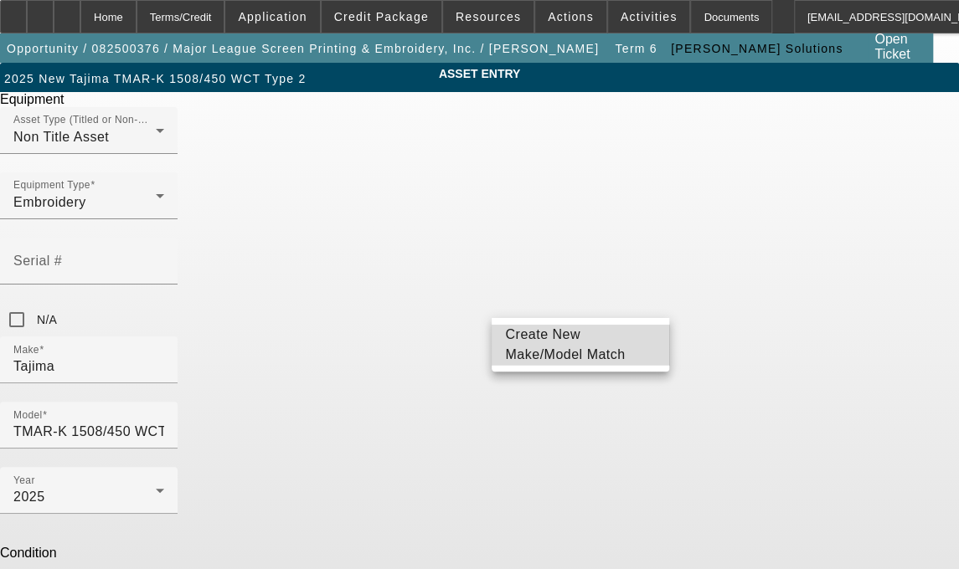
click at [519, 344] on span "Create New Make/Model Match" at bounding box center [565, 344] width 120 height 34
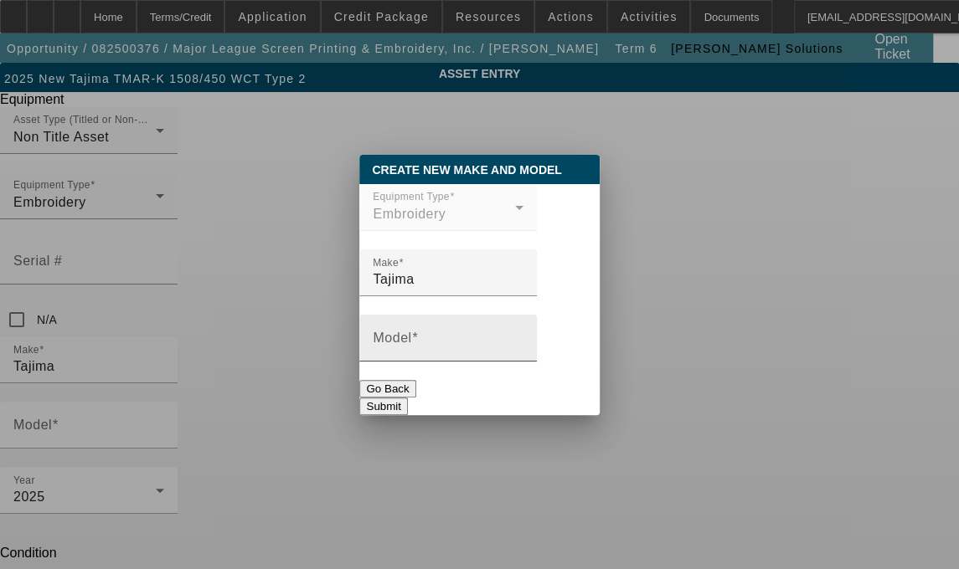
click at [450, 338] on div "Model" at bounding box center [448, 338] width 151 height 47
type input "TMAR-K1508C/450WCT:TYPE2"
click at [407, 405] on button "Submit" at bounding box center [383, 407] width 48 height 18
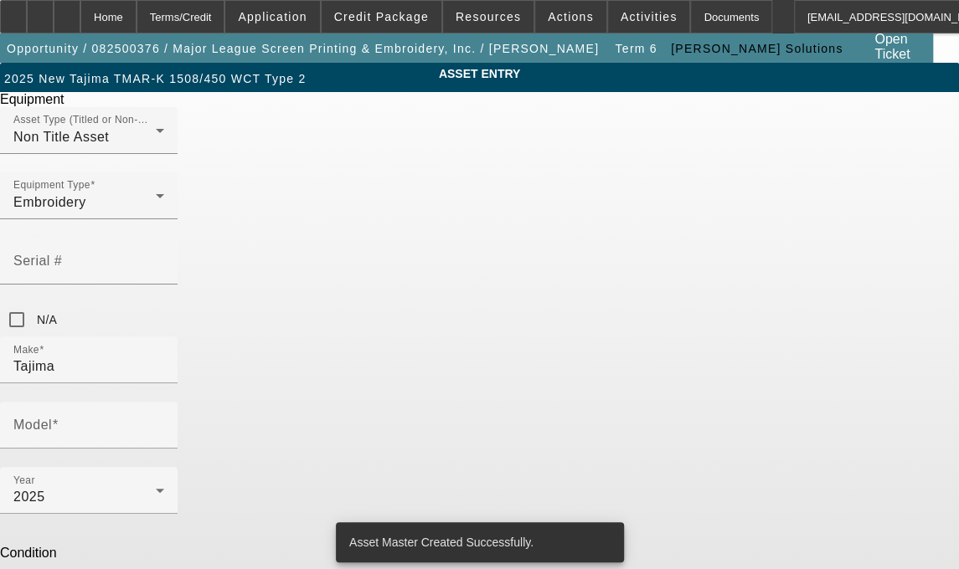
type input "TMAR-K1508C/450WCT:TYPE2"
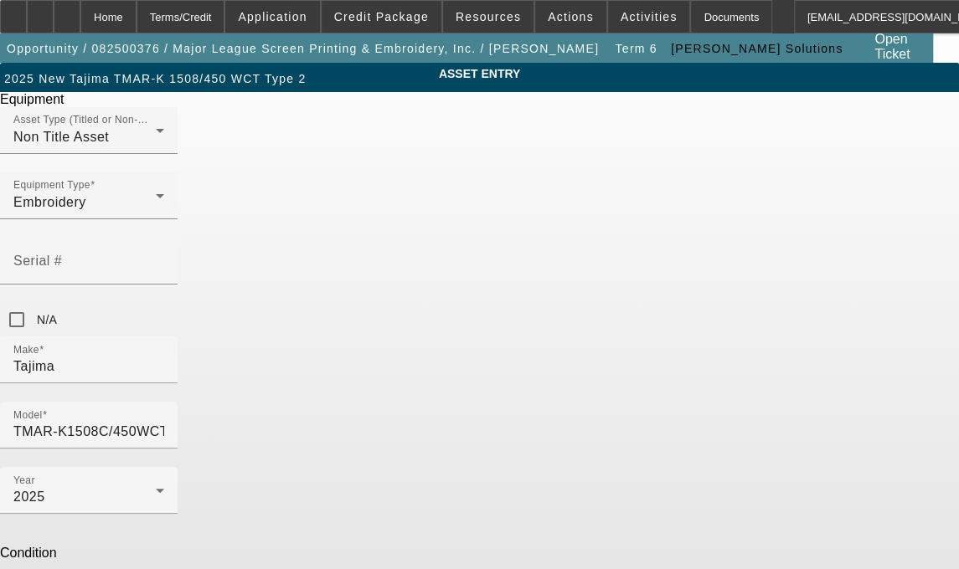
type textarea "8 Head / 15 Needle Embroidery Machine includes Cap Driver with Support Shaft, (…"
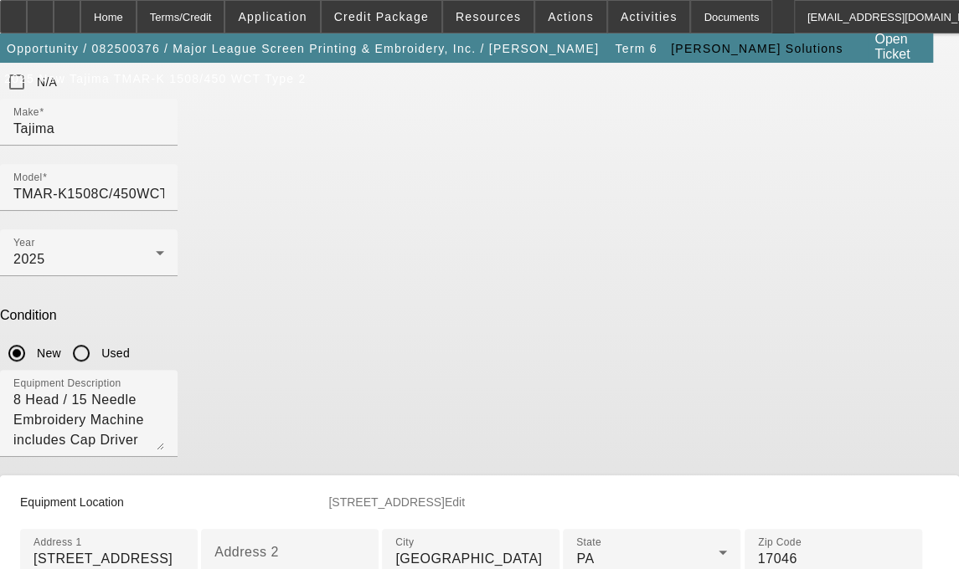
scroll to position [265, 0]
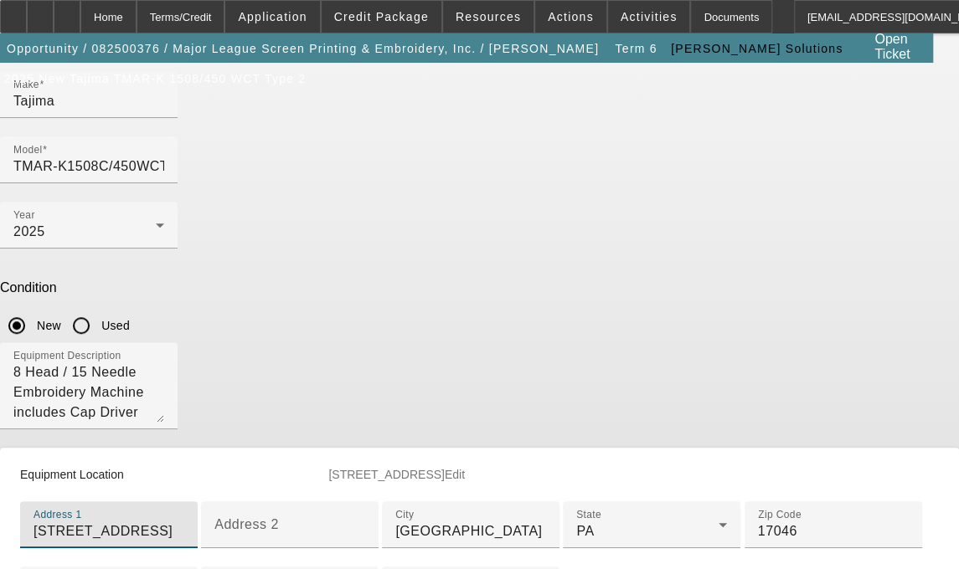
click at [184, 522] on input "[STREET_ADDRESS]" at bounding box center [108, 532] width 151 height 20
type input "[STREET_ADDRESS]"
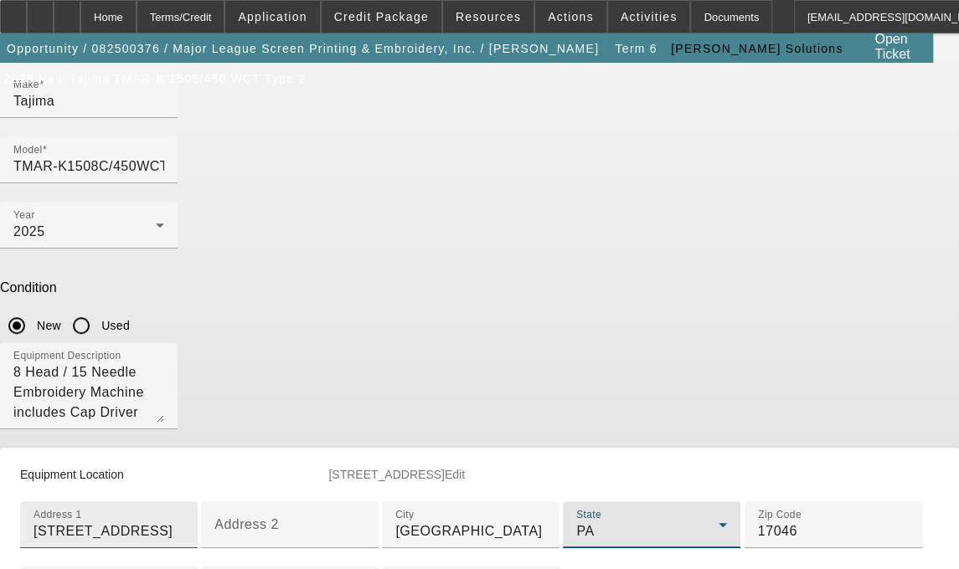
scroll to position [588, 0]
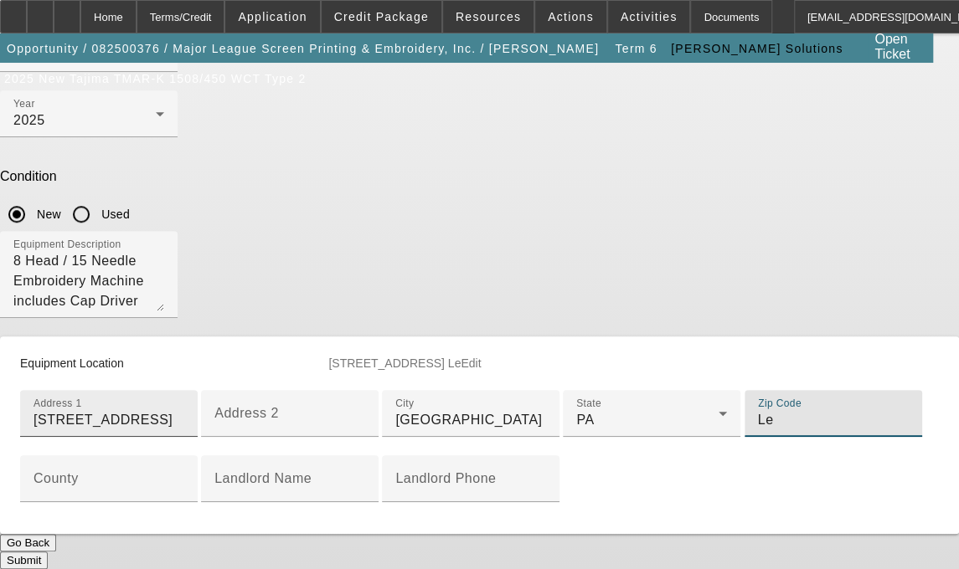
type input "L"
type input "17046"
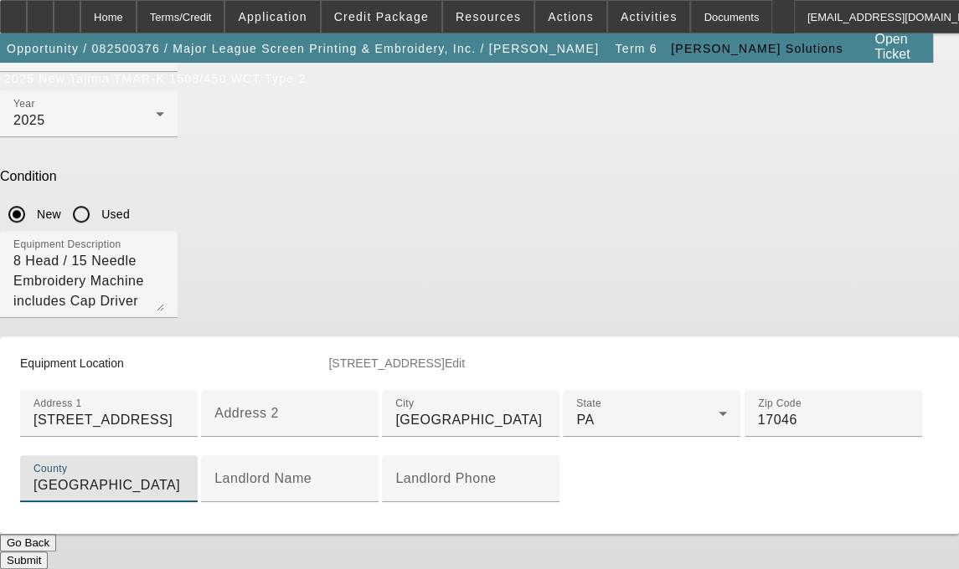
type input "[GEOGRAPHIC_DATA]"
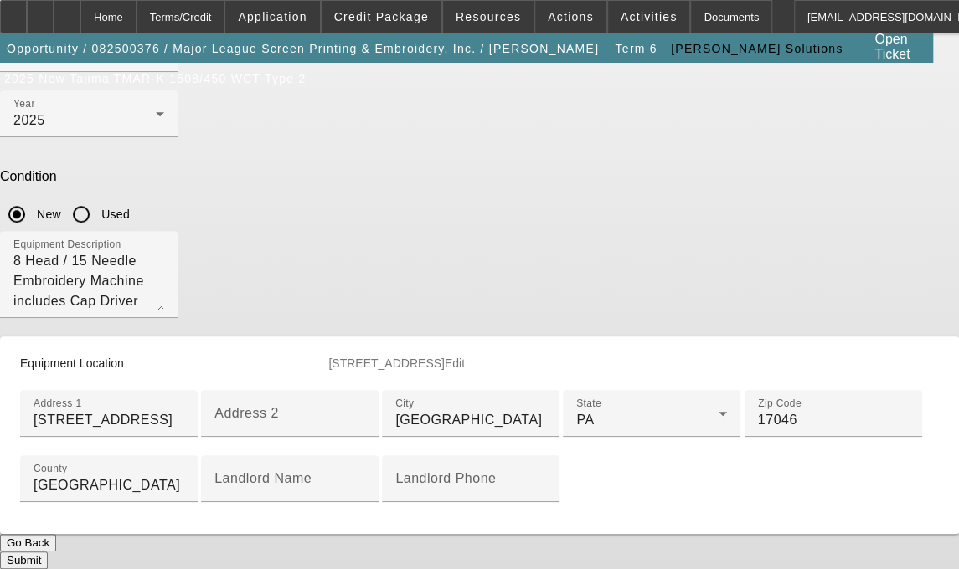
click at [48, 558] on button "Submit" at bounding box center [24, 561] width 48 height 18
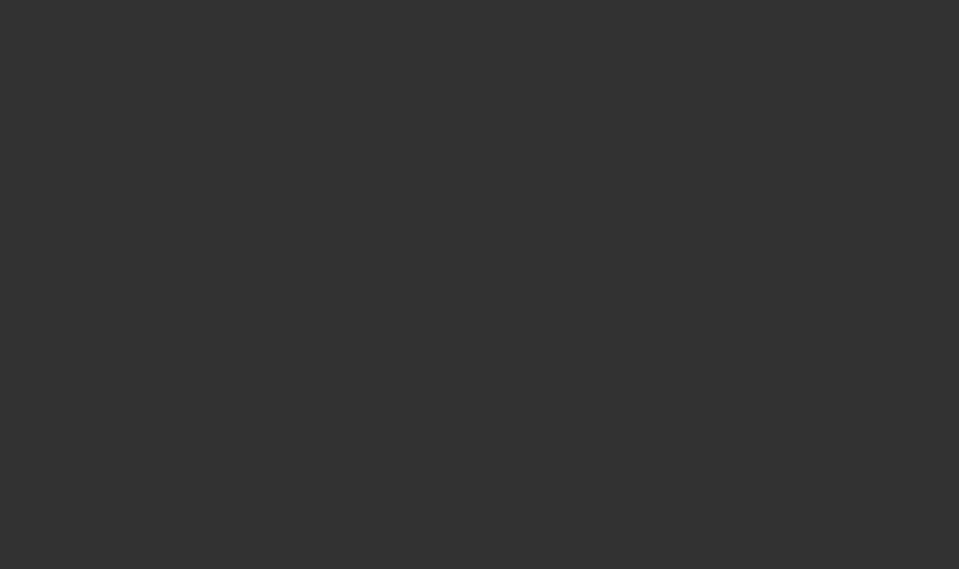
select select "3"
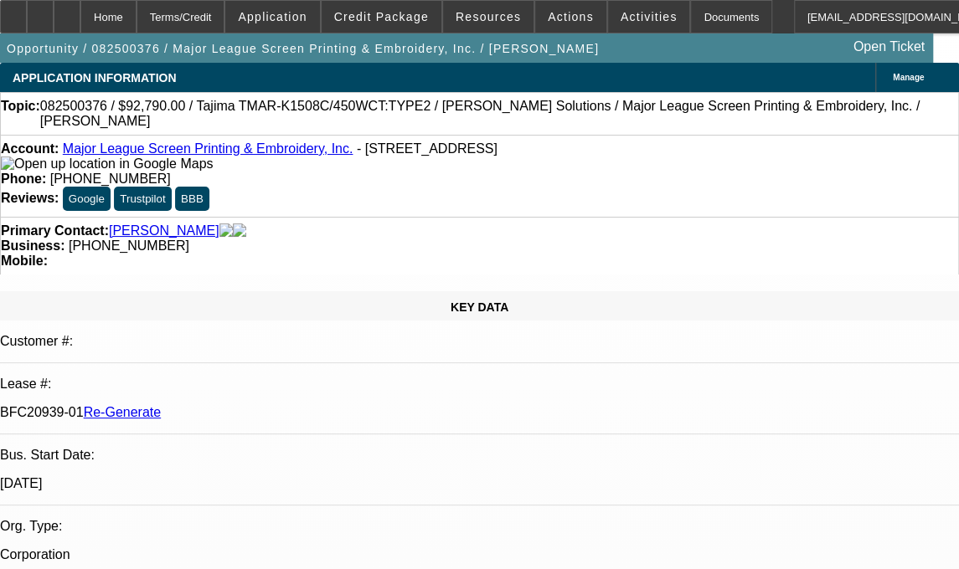
select select "0"
select select "2"
select select "0.1"
select select "4"
